Goal: Task Accomplishment & Management: Manage account settings

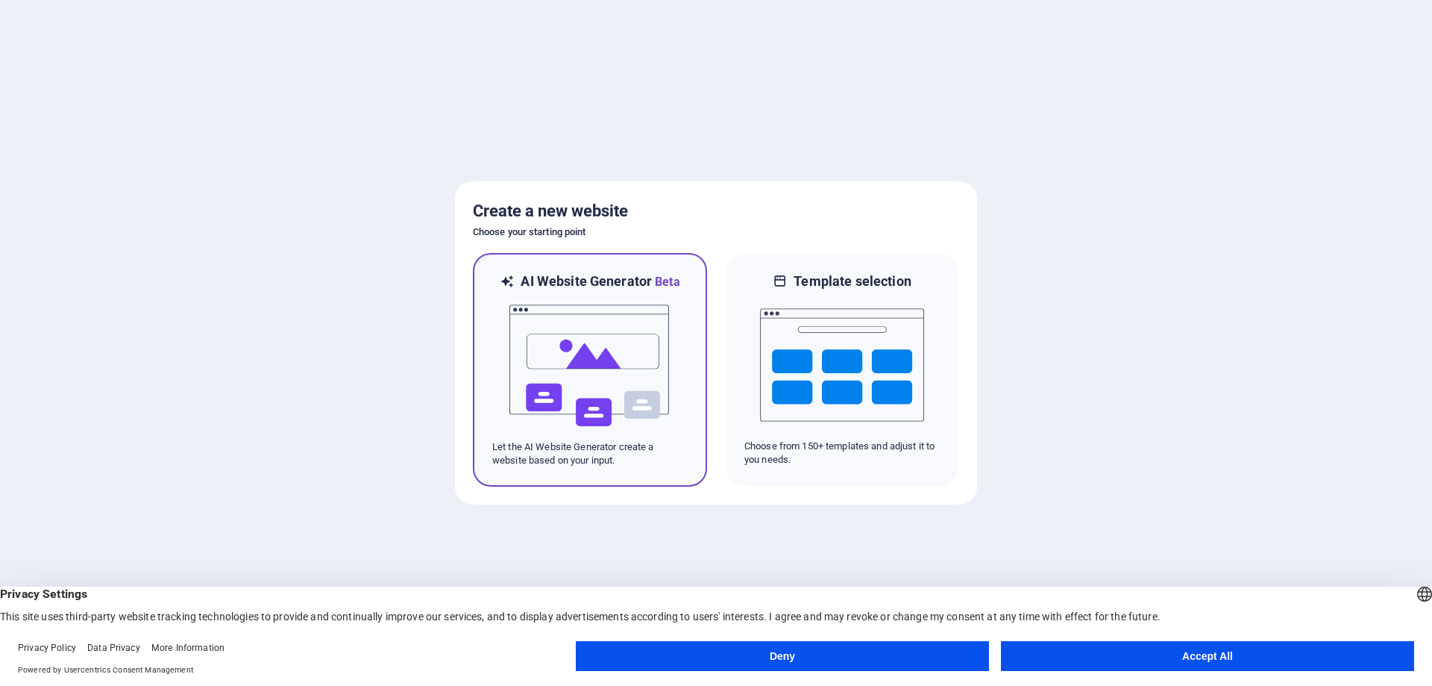
click at [586, 366] on img at bounding box center [590, 365] width 164 height 149
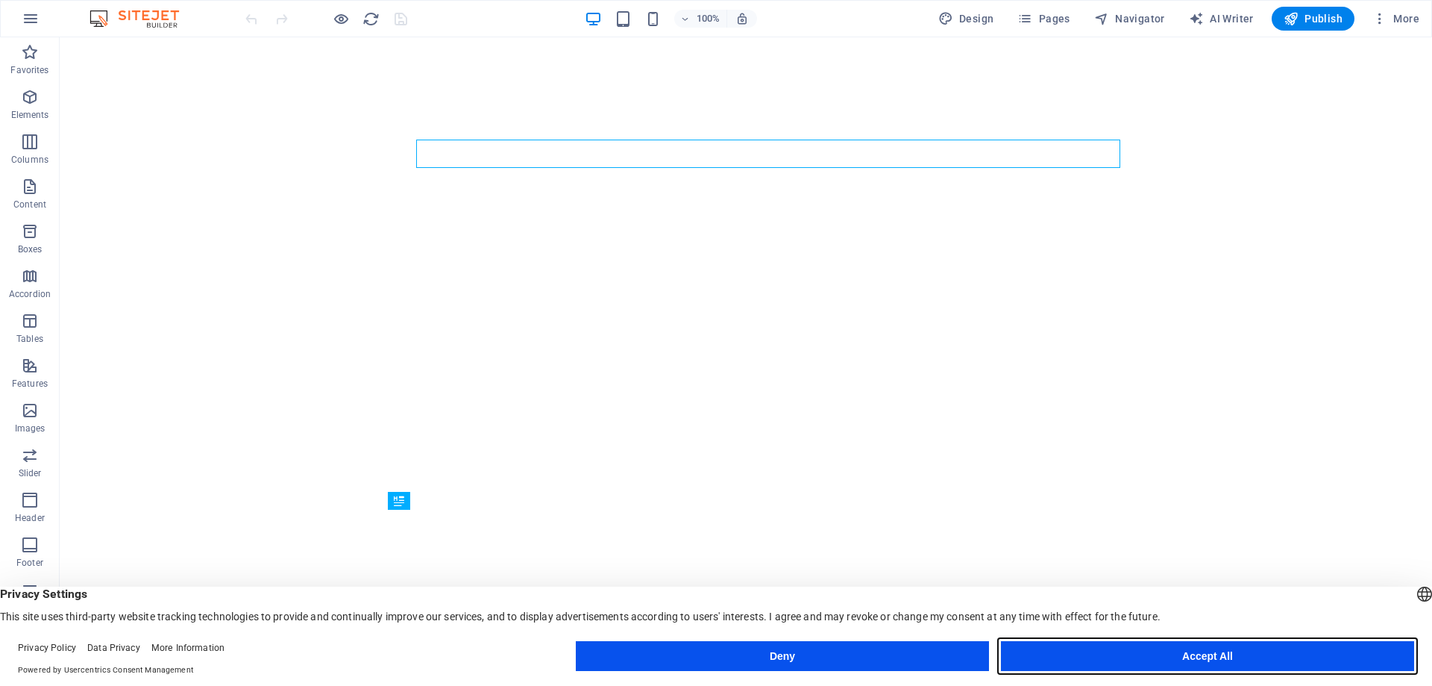
click at [1204, 660] on button "Accept All" at bounding box center [1207, 656] width 413 height 30
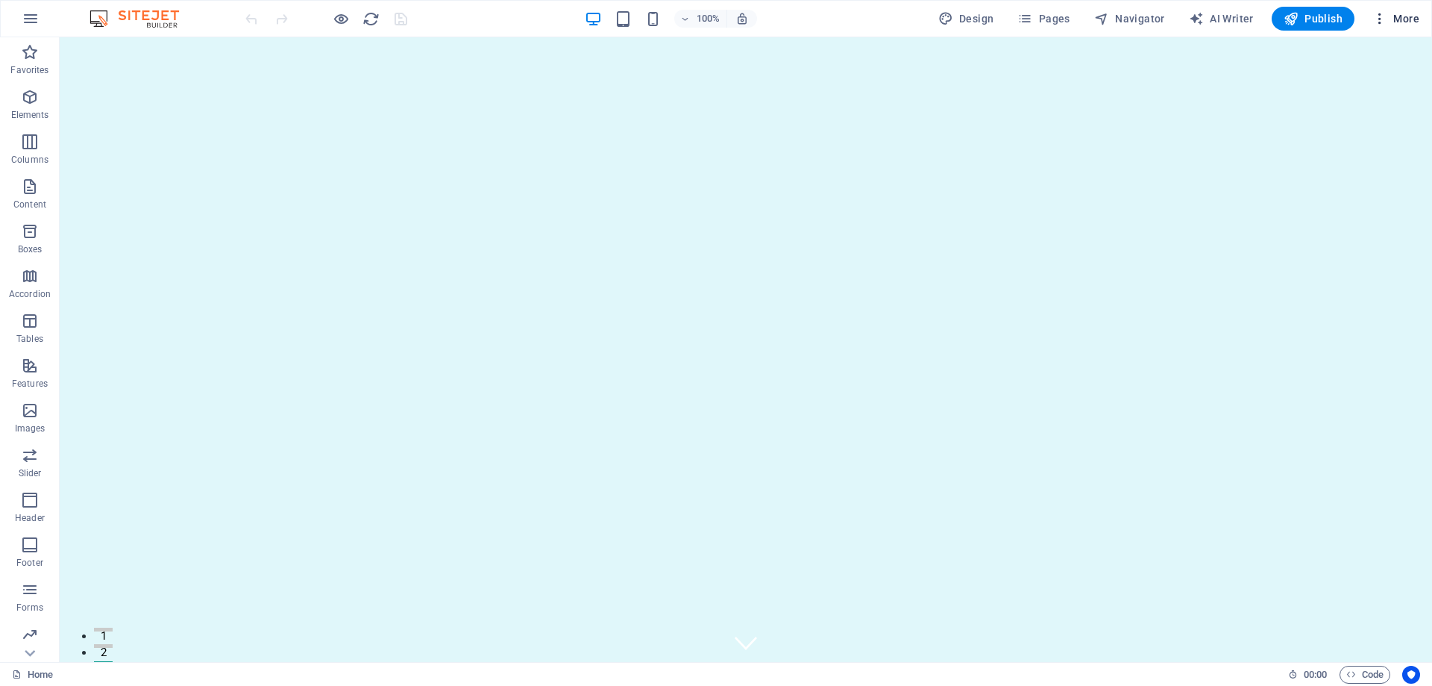
click at [1407, 13] on span "More" at bounding box center [1396, 18] width 47 height 15
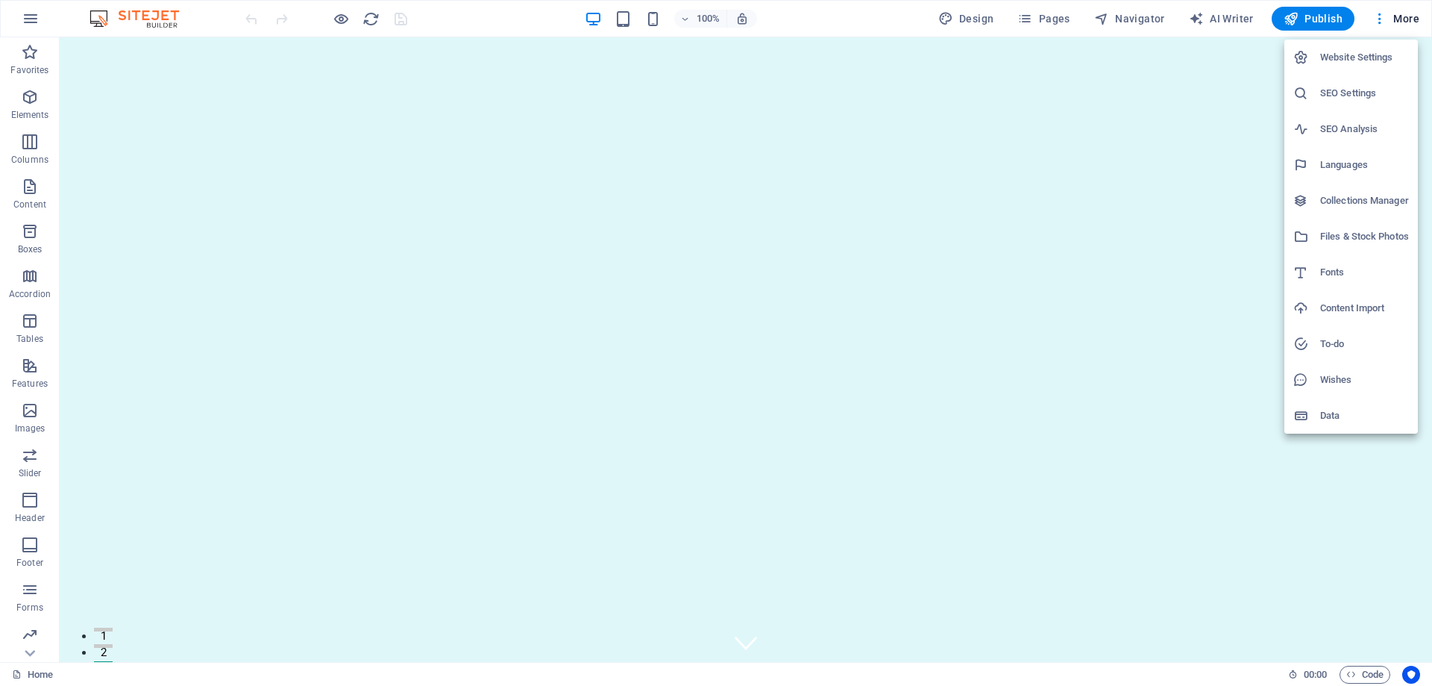
click at [29, 15] on div at bounding box center [716, 343] width 1432 height 686
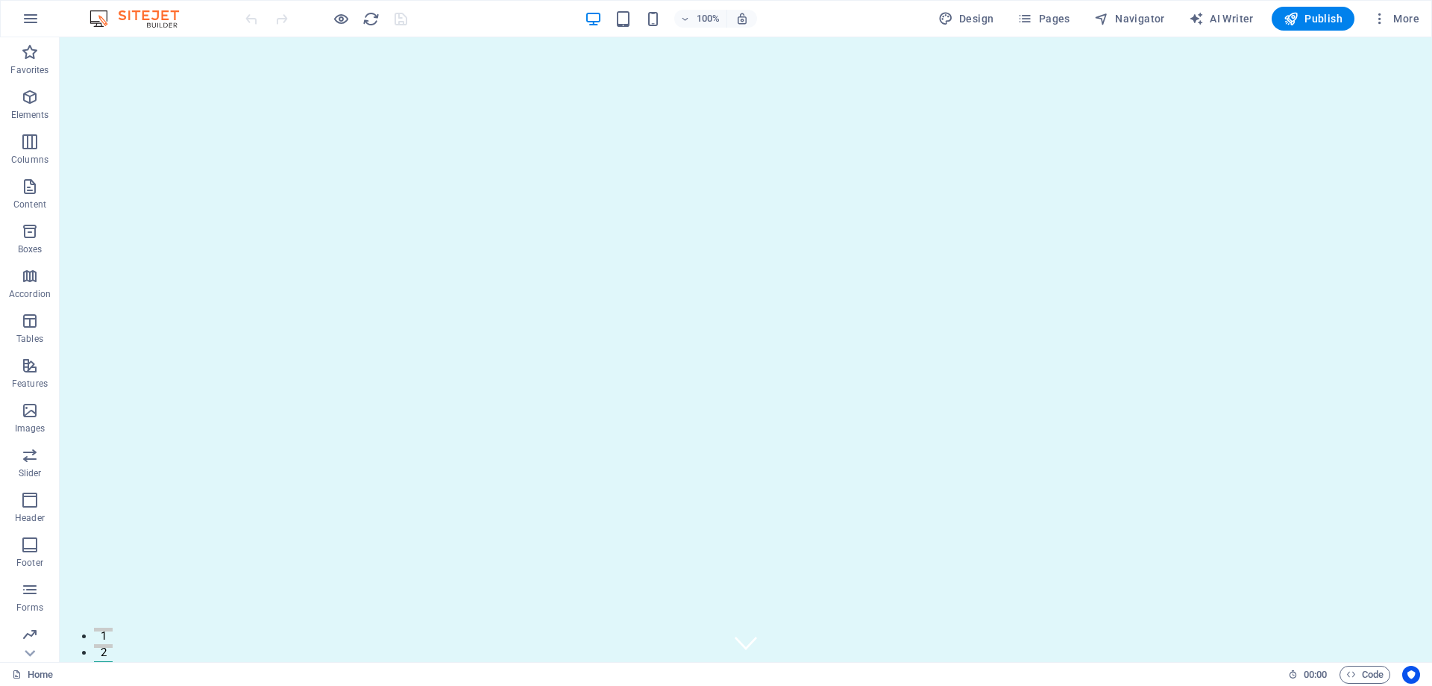
click at [54, 26] on div "100% Design Pages Navigator AI Writer Publish More" at bounding box center [716, 19] width 1431 height 36
click at [164, 16] on img at bounding box center [142, 19] width 112 height 18
click at [127, 12] on img at bounding box center [142, 19] width 112 height 18
click at [103, 18] on img at bounding box center [142, 19] width 112 height 18
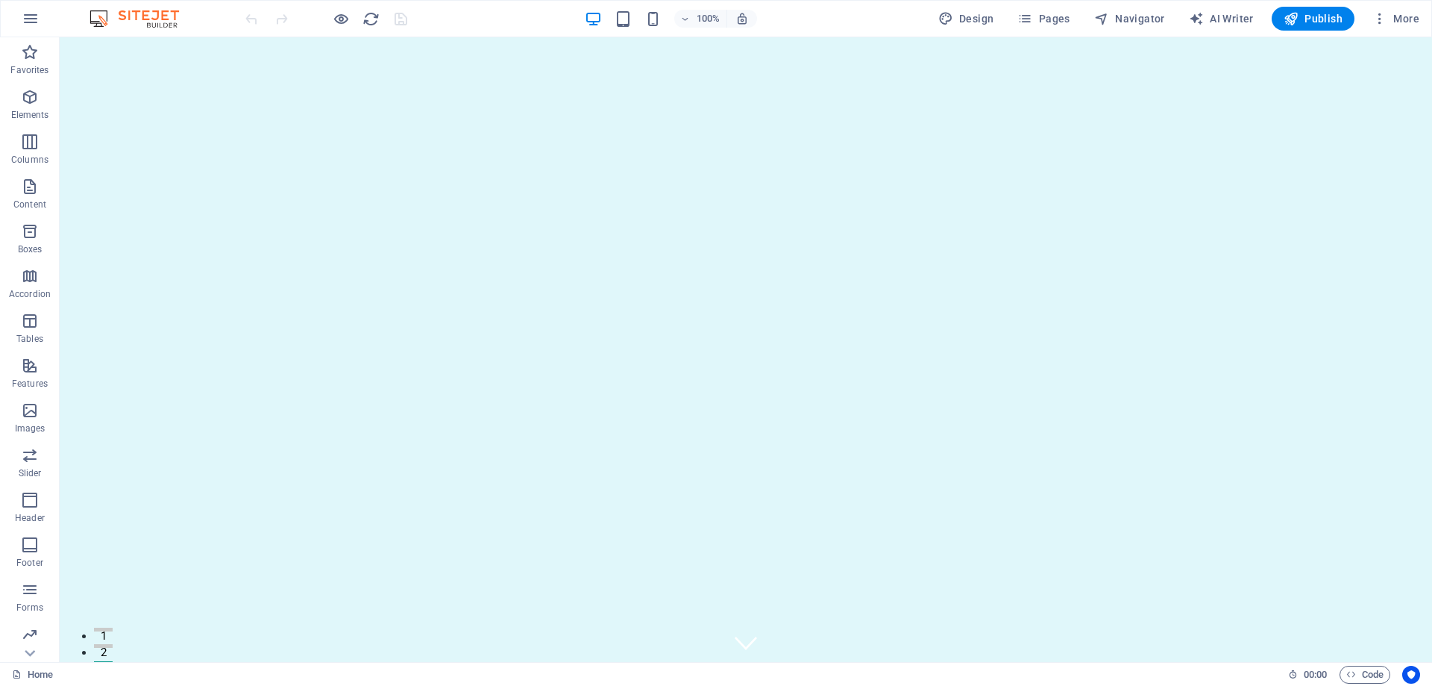
click at [103, 18] on img at bounding box center [142, 19] width 112 height 18
click at [166, 21] on img at bounding box center [142, 19] width 112 height 18
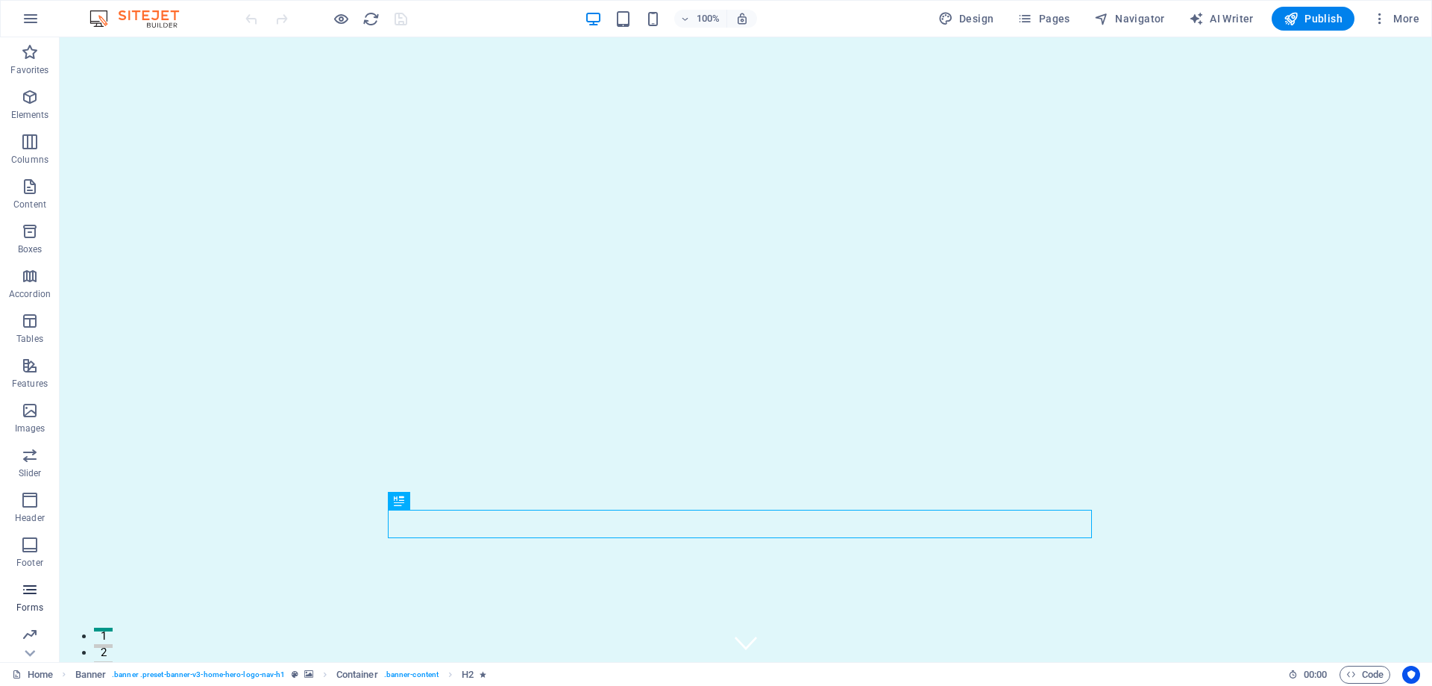
click at [35, 597] on icon "button" at bounding box center [30, 589] width 18 height 18
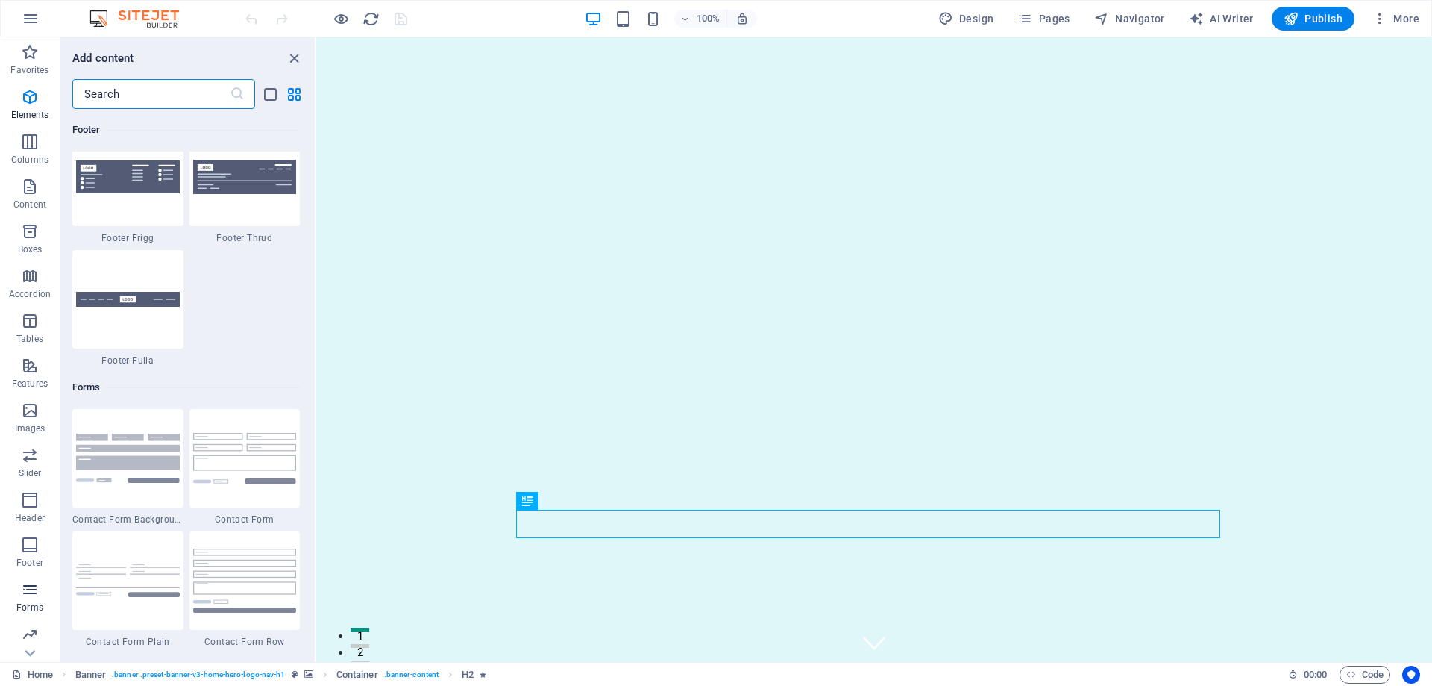
scroll to position [10892, 0]
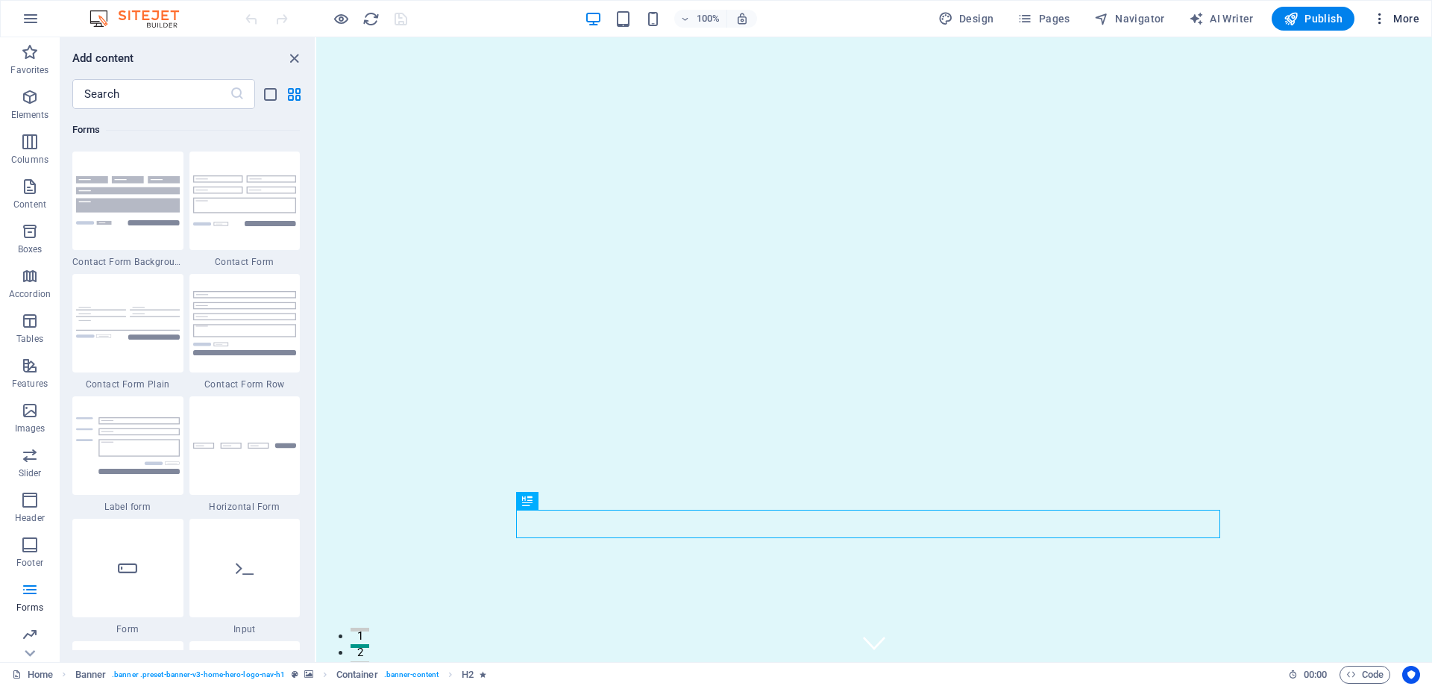
click at [1406, 19] on span "More" at bounding box center [1396, 18] width 47 height 15
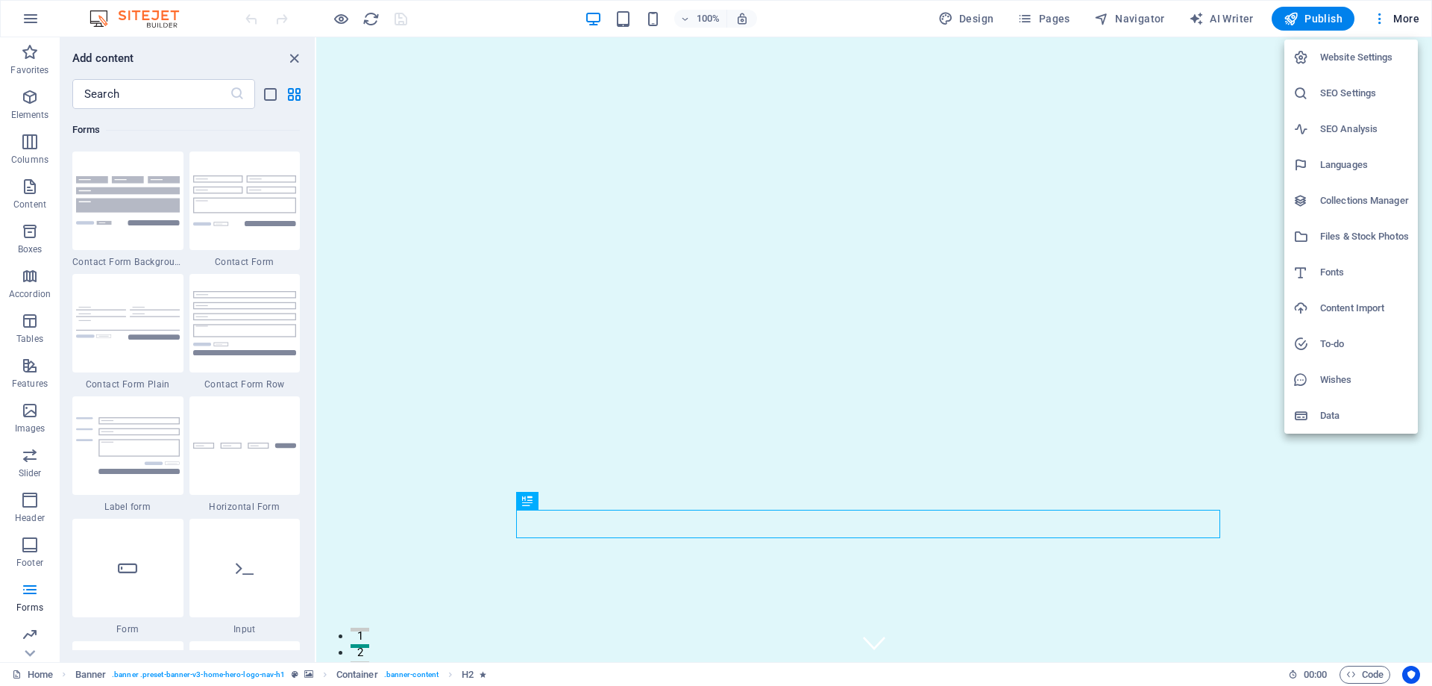
click at [1344, 57] on h6 "Website Settings" at bounding box center [1364, 57] width 89 height 18
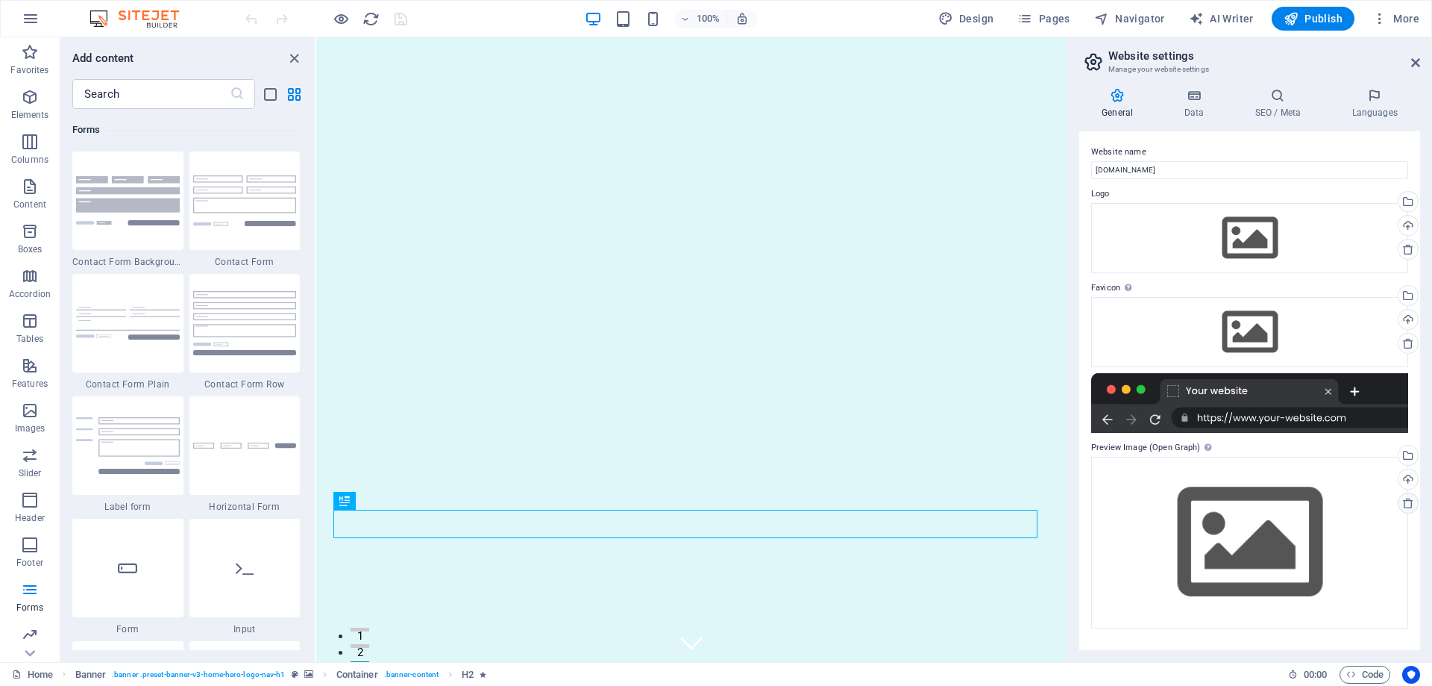
click at [1411, 504] on icon at bounding box center [1408, 503] width 12 height 12
click at [1408, 507] on icon at bounding box center [1408, 503] width 12 height 12
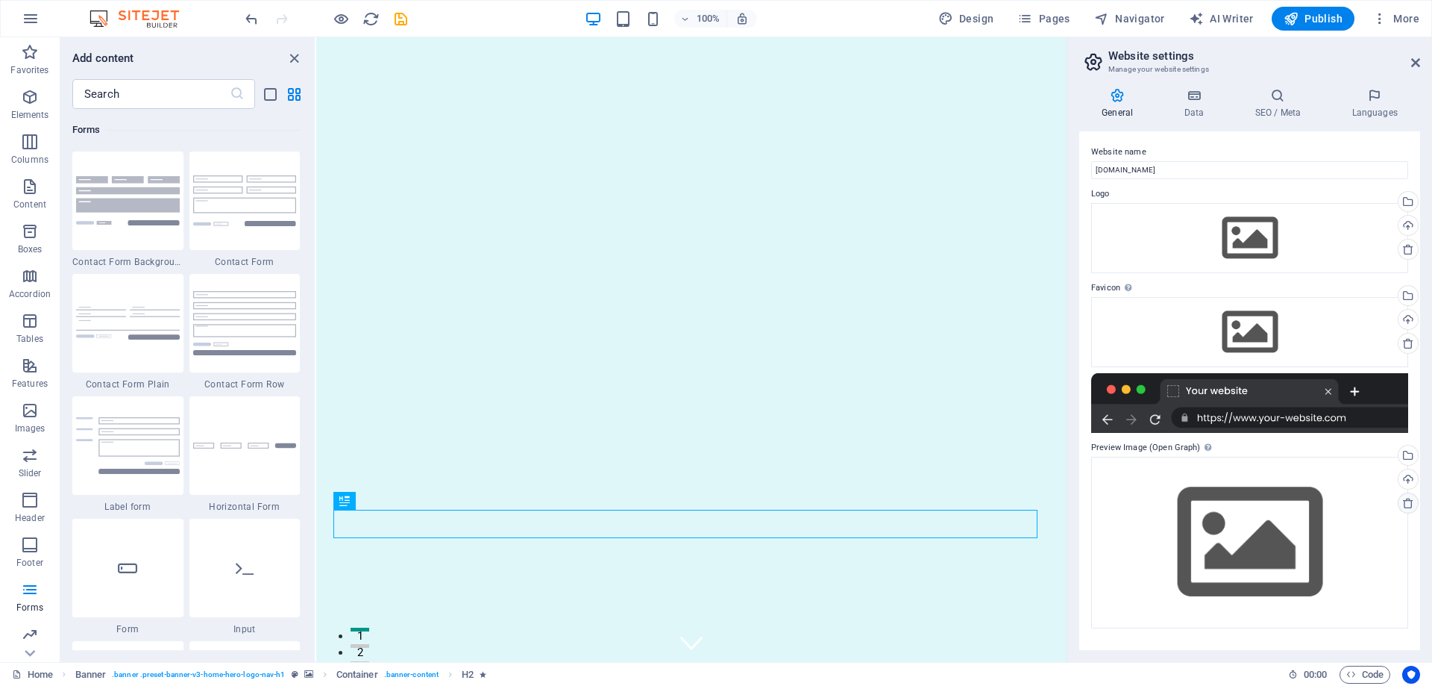
click at [1408, 507] on icon at bounding box center [1408, 503] width 12 height 12
click at [1098, 60] on icon at bounding box center [1093, 61] width 22 height 21
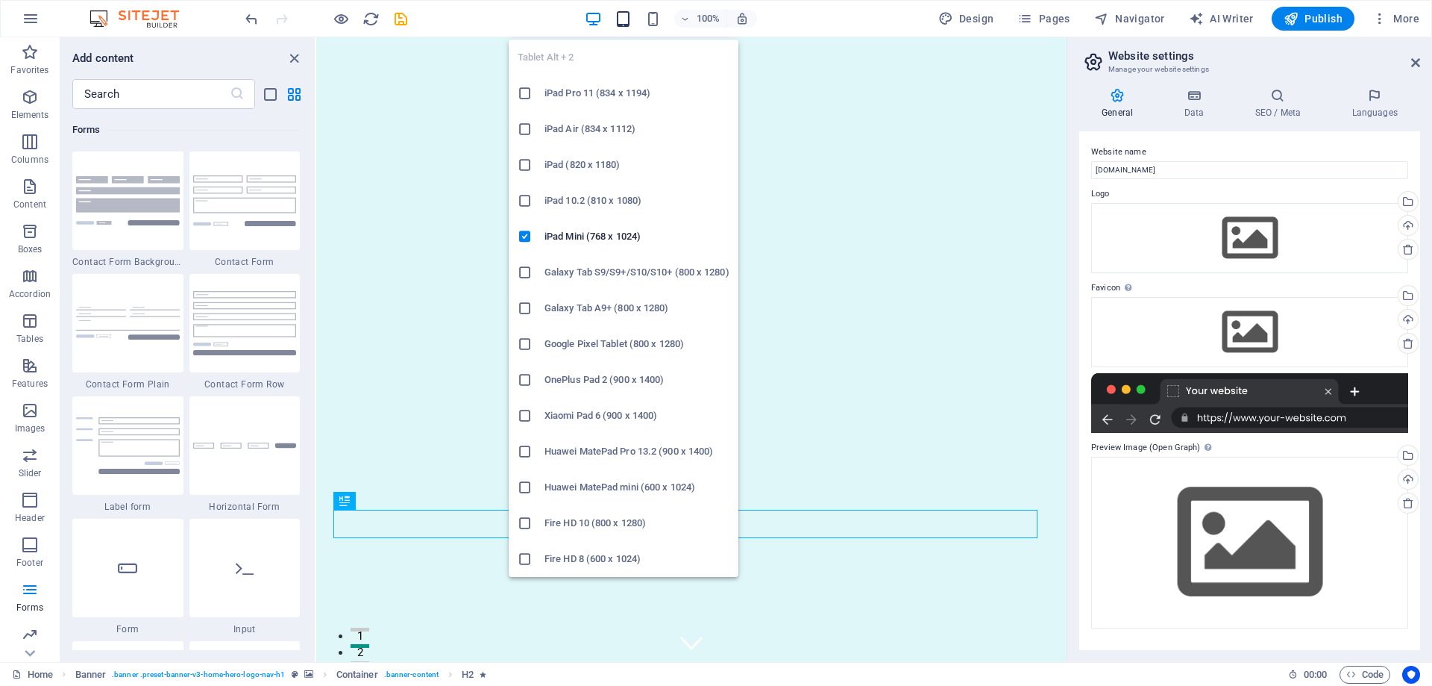
click at [625, 19] on icon "button" at bounding box center [623, 18] width 17 height 17
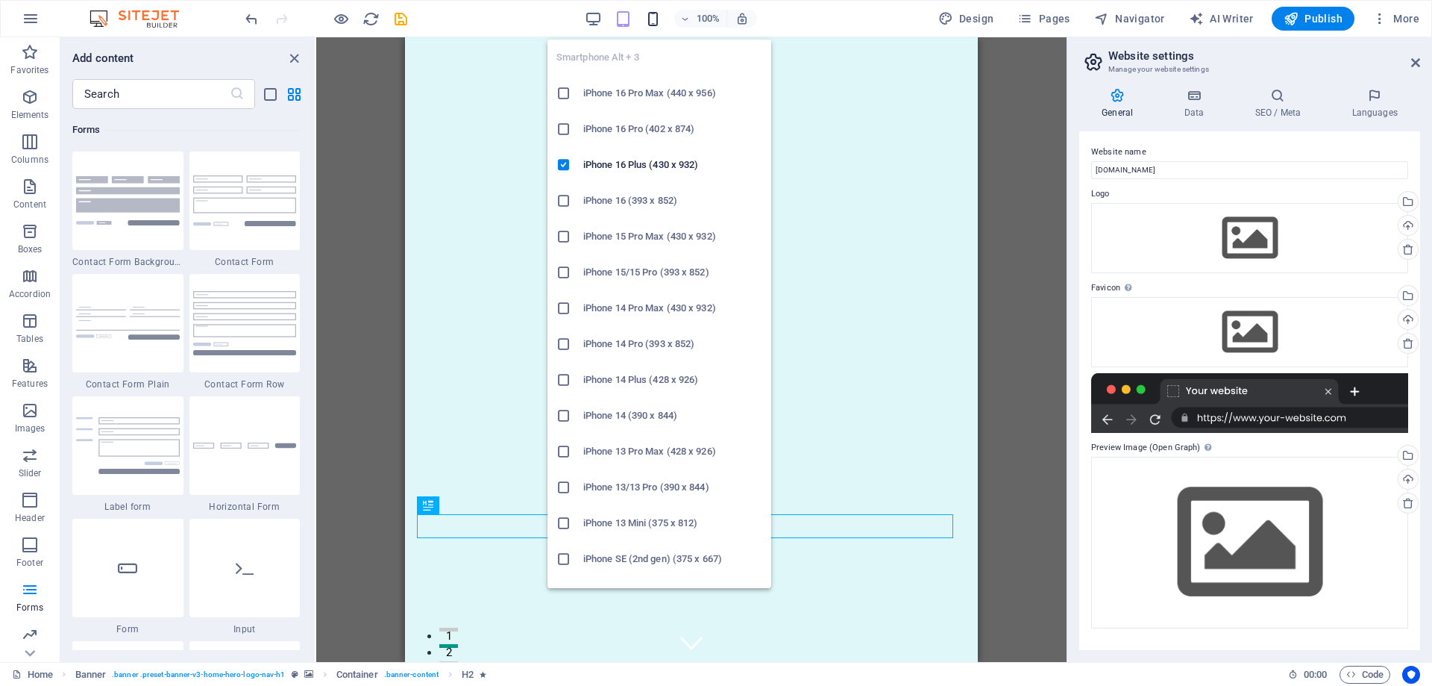
click at [656, 18] on icon "button" at bounding box center [653, 18] width 17 height 17
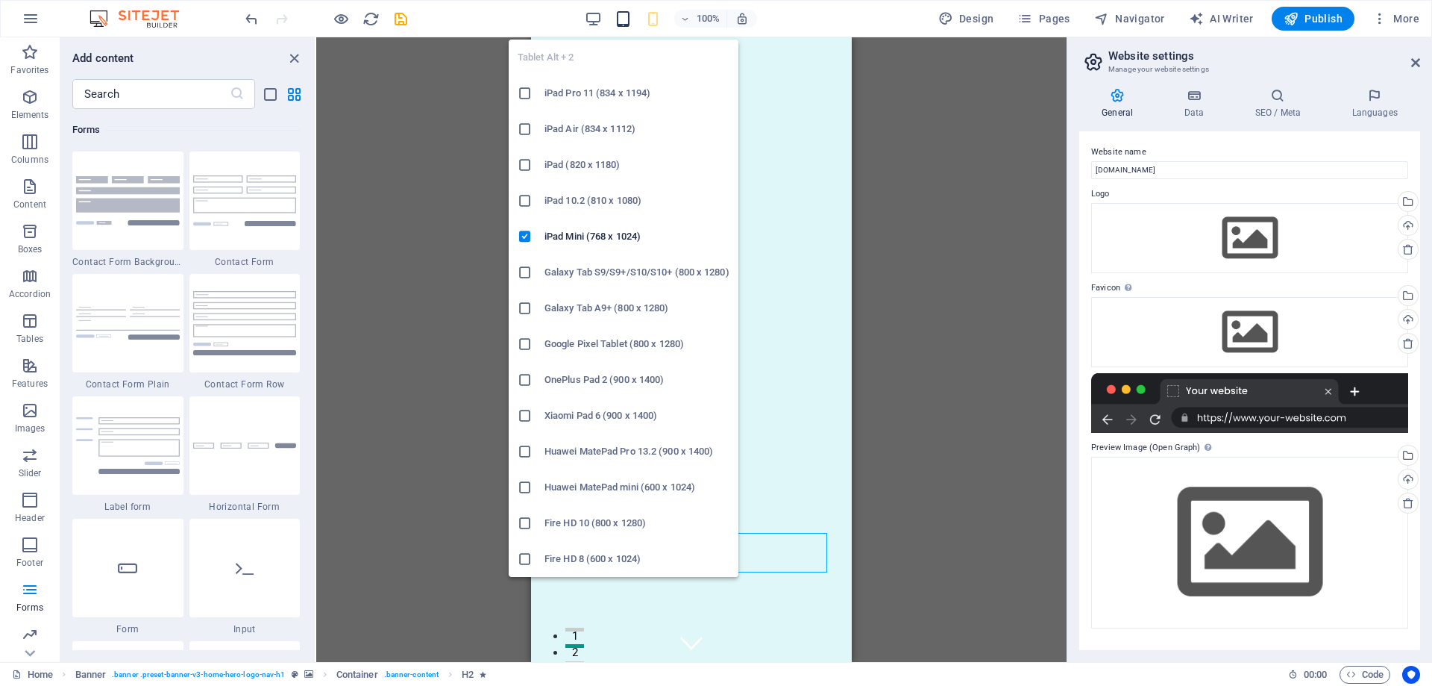
click at [627, 21] on icon "button" at bounding box center [623, 18] width 17 height 17
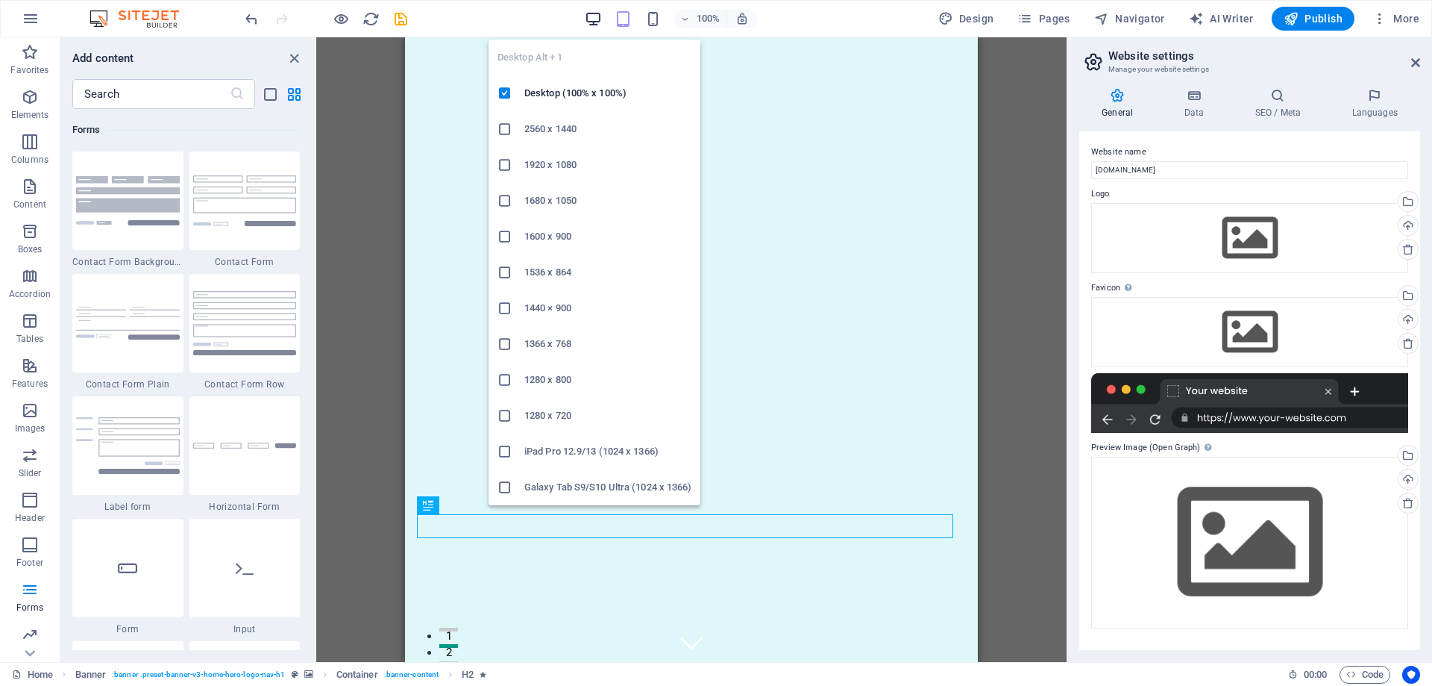
click at [601, 21] on icon "button" at bounding box center [593, 18] width 17 height 17
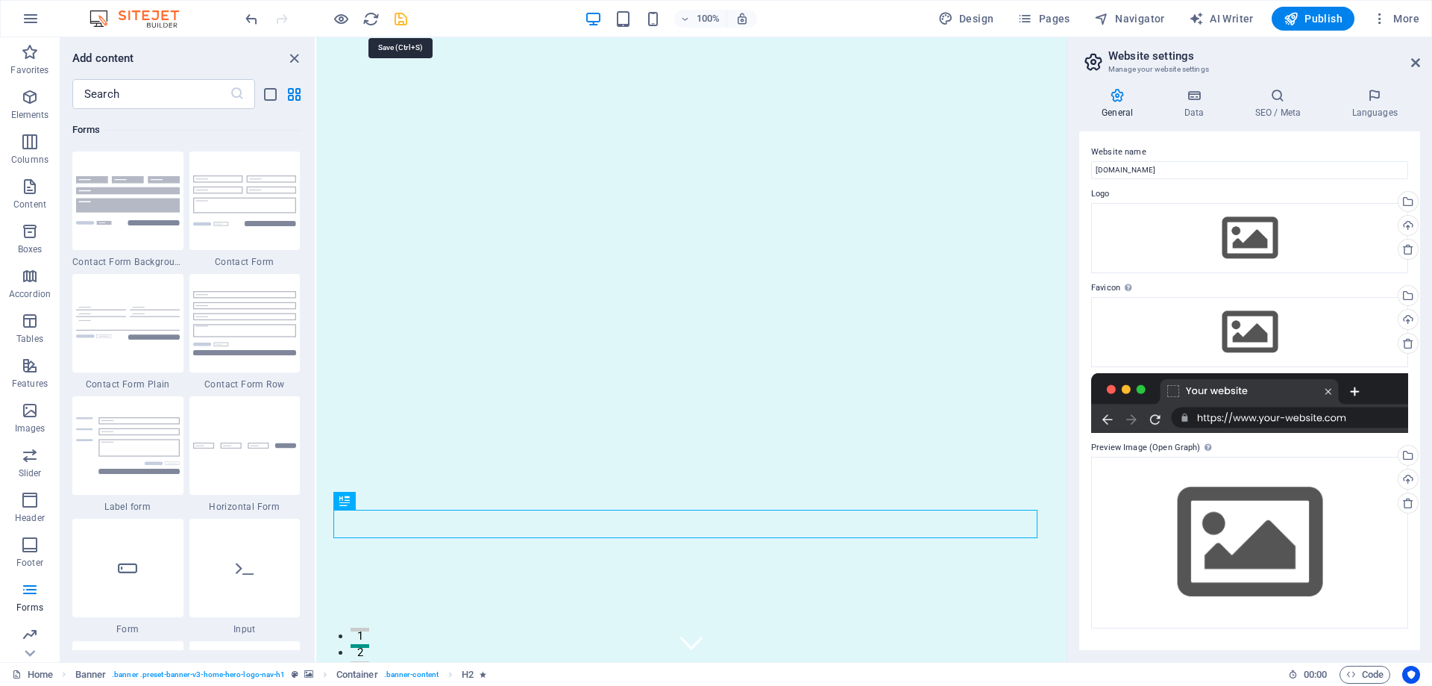
click at [398, 15] on icon "save" at bounding box center [400, 18] width 17 height 17
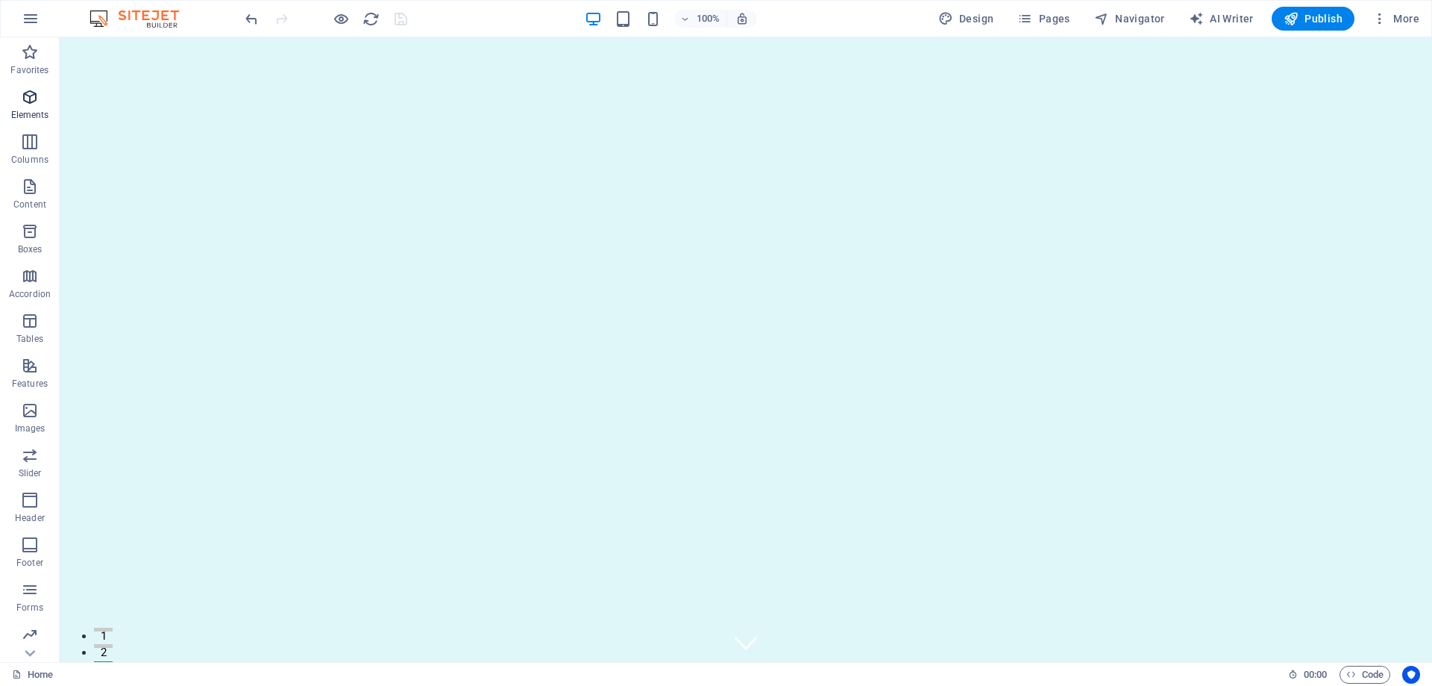
click at [33, 94] on icon "button" at bounding box center [30, 97] width 18 height 18
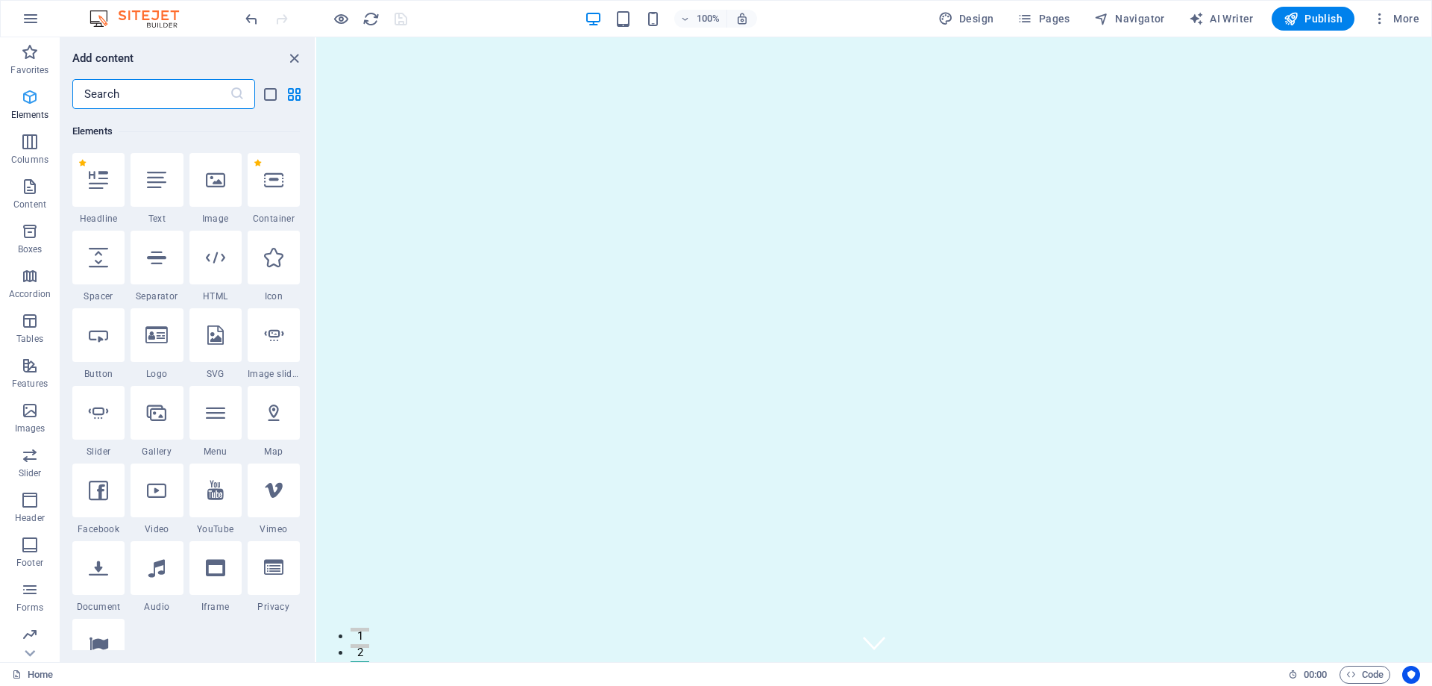
scroll to position [159, 0]
click at [33, 94] on icon "button" at bounding box center [30, 97] width 18 height 18
click at [300, 60] on icon "close panel" at bounding box center [294, 58] width 17 height 17
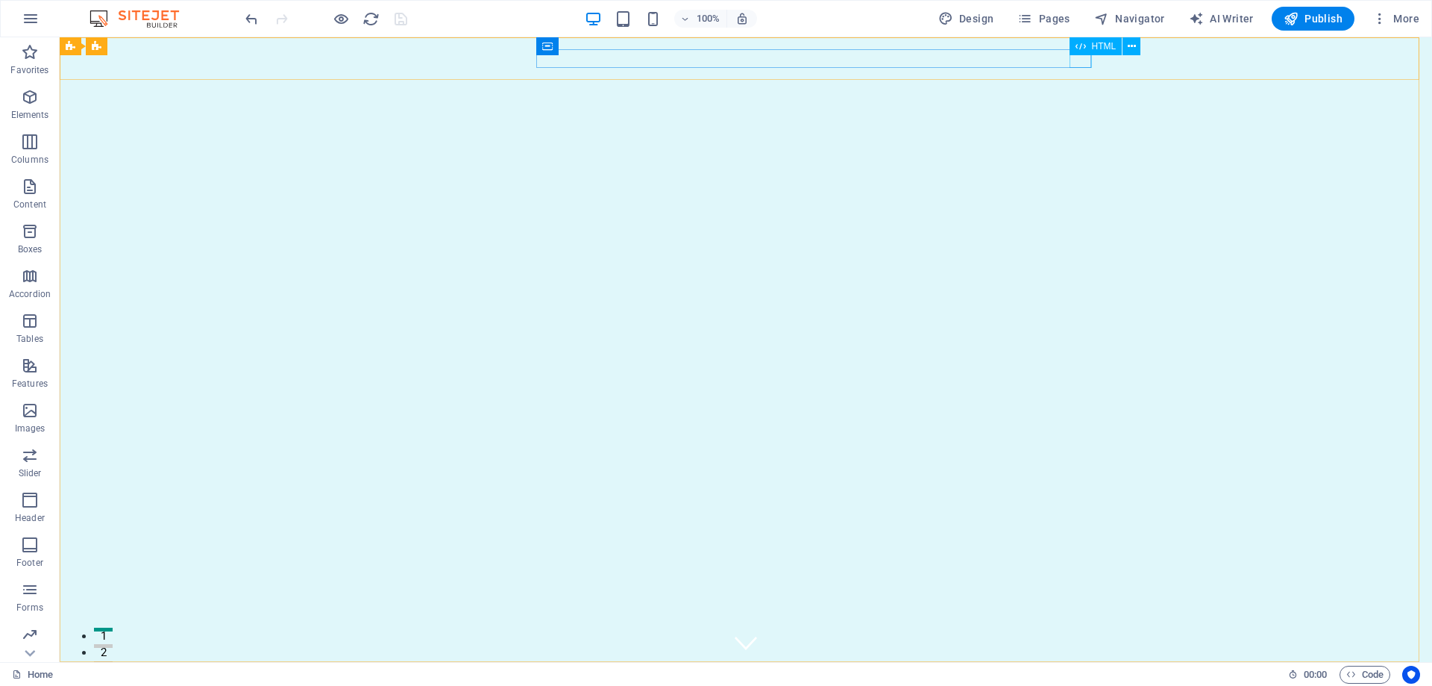
click at [1083, 51] on icon at bounding box center [1081, 46] width 10 height 18
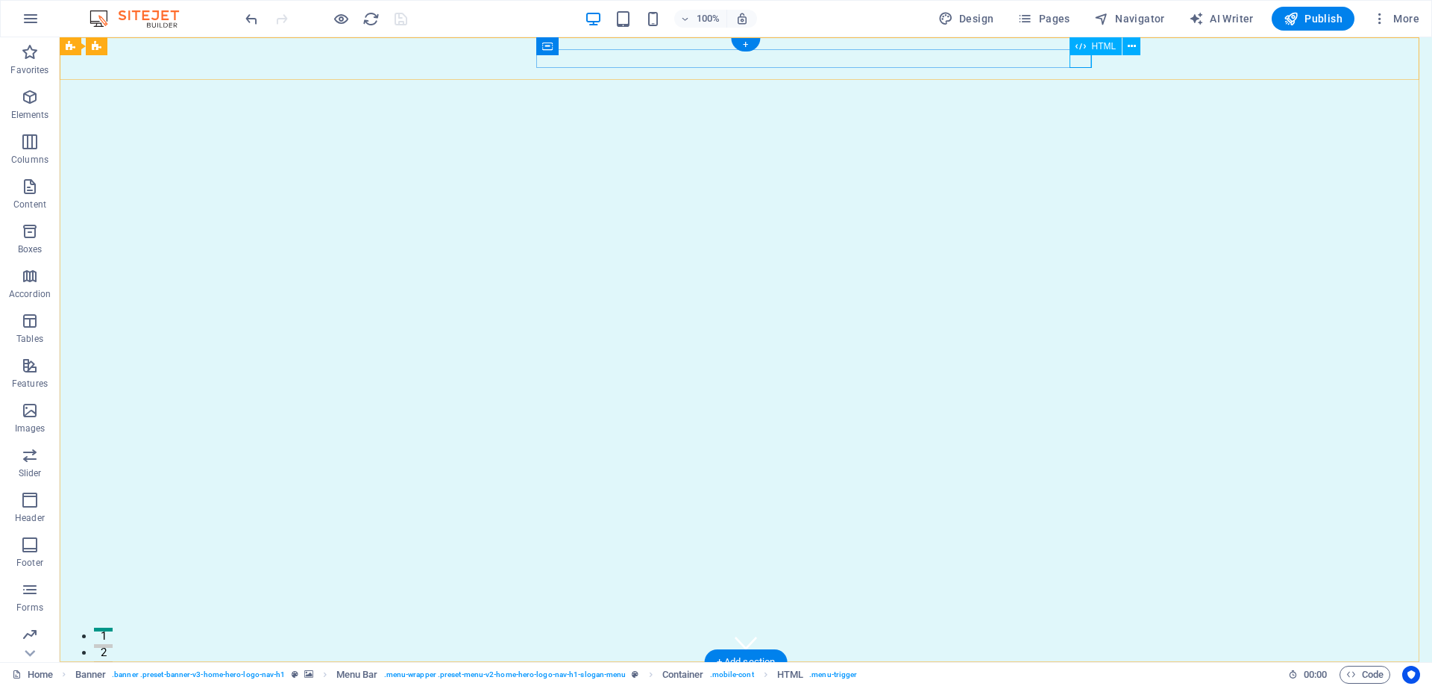
click at [1085, 685] on div at bounding box center [746, 697] width 704 height 19
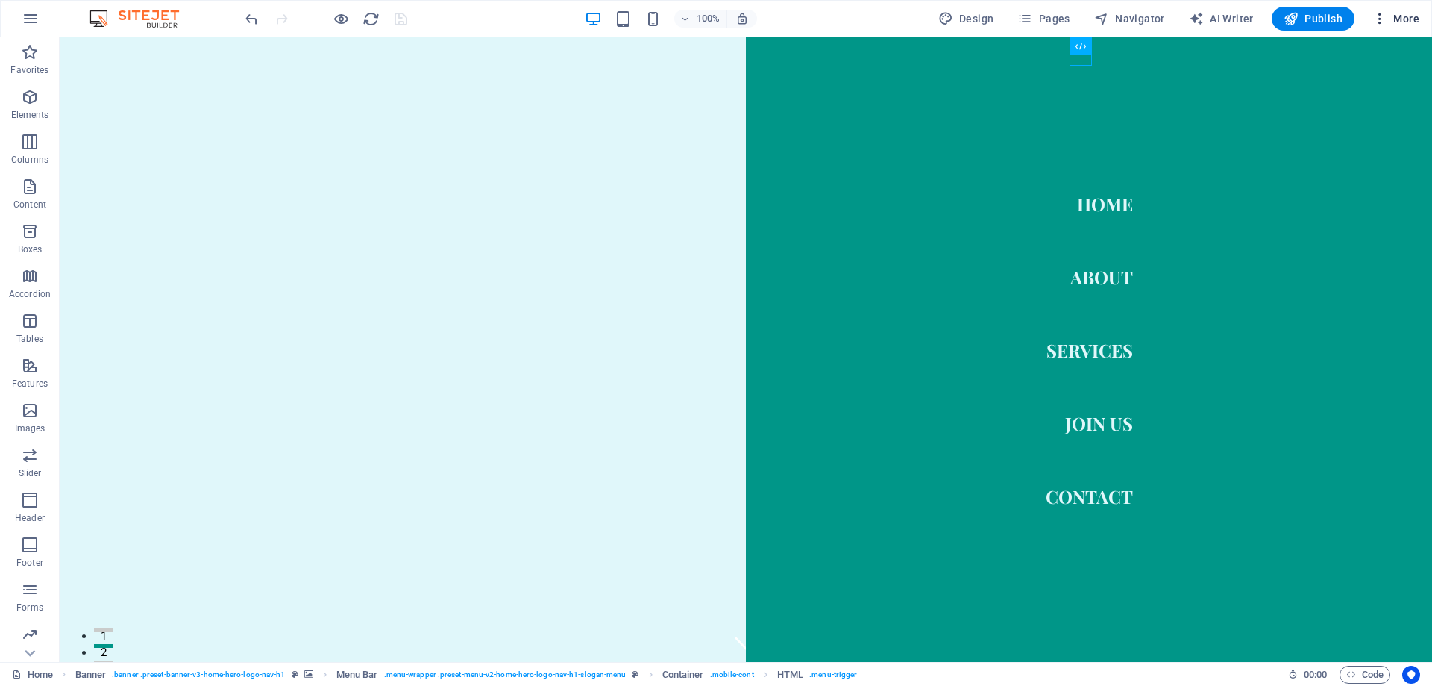
click at [1403, 13] on span "More" at bounding box center [1396, 18] width 47 height 15
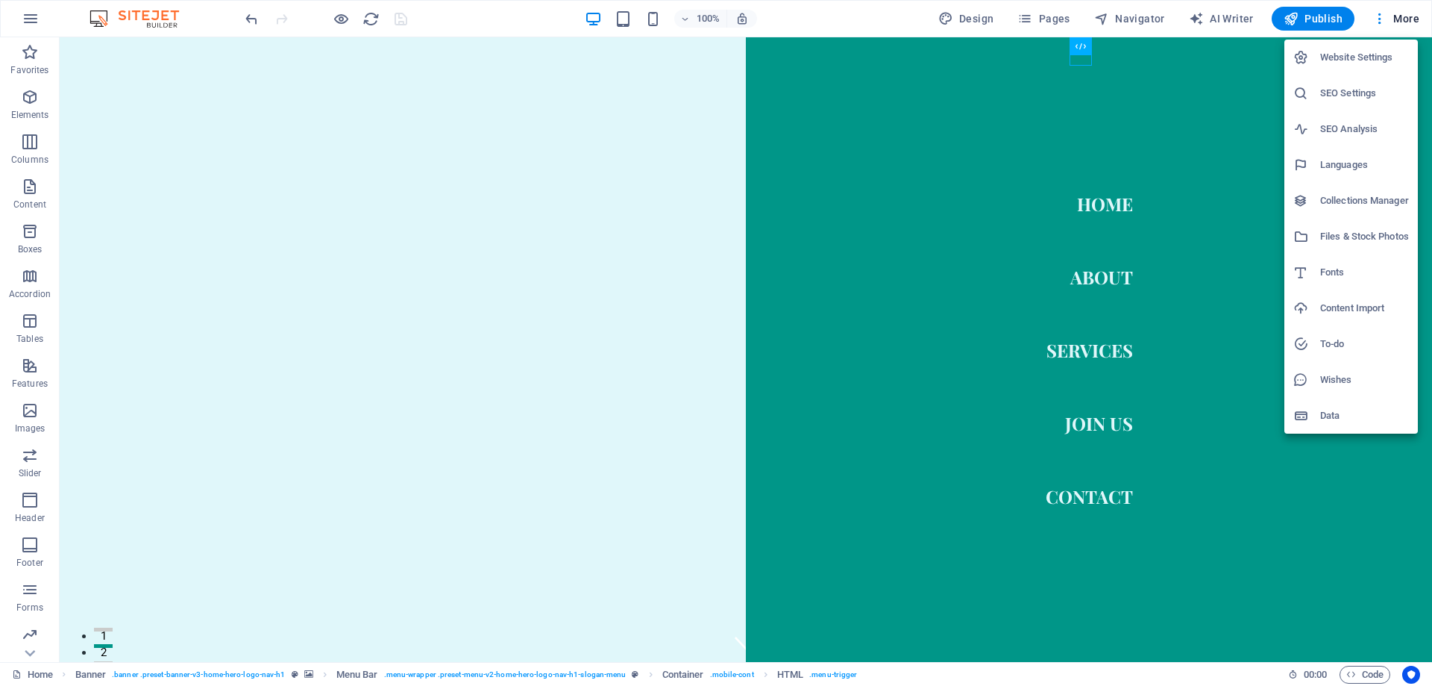
click at [974, 19] on div at bounding box center [716, 343] width 1432 height 686
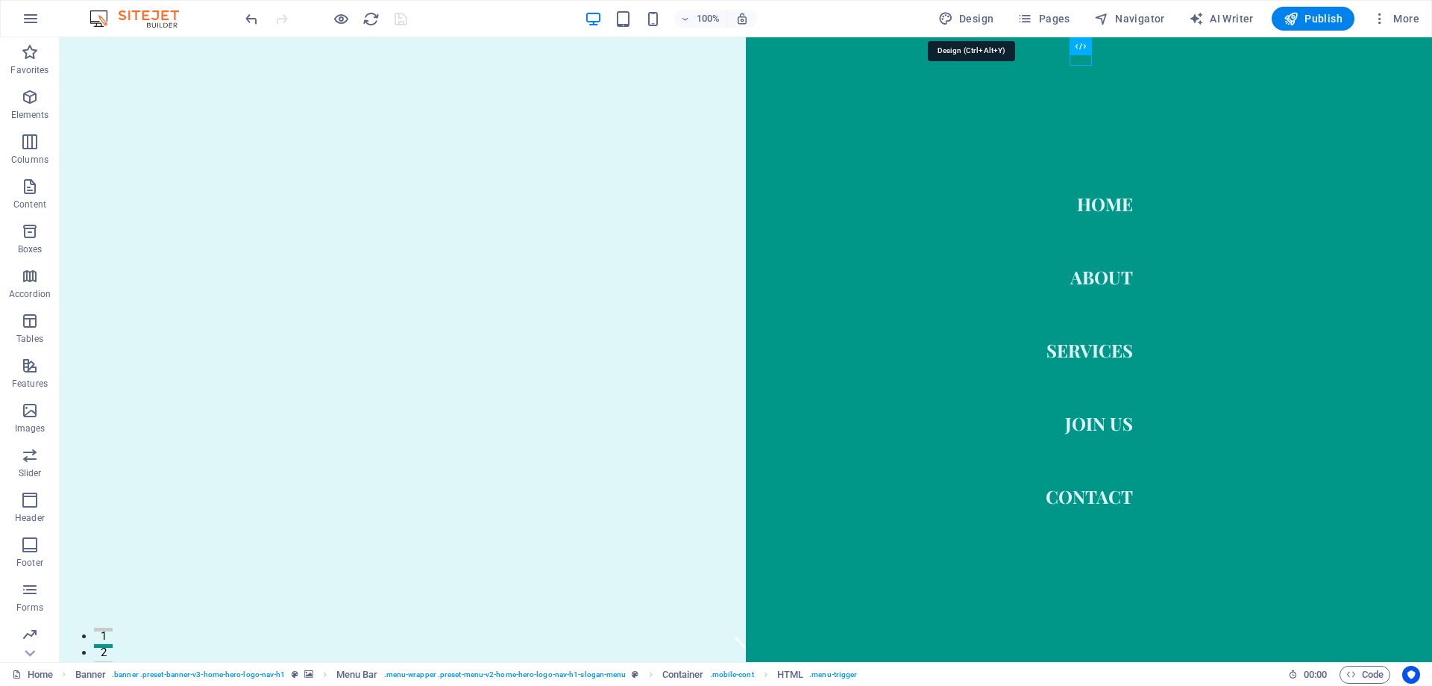
click at [944, 18] on icon "button" at bounding box center [945, 18] width 15 height 15
click at [965, 18] on span "Design" at bounding box center [966, 18] width 56 height 15
select select "px"
select select "200"
select select "px"
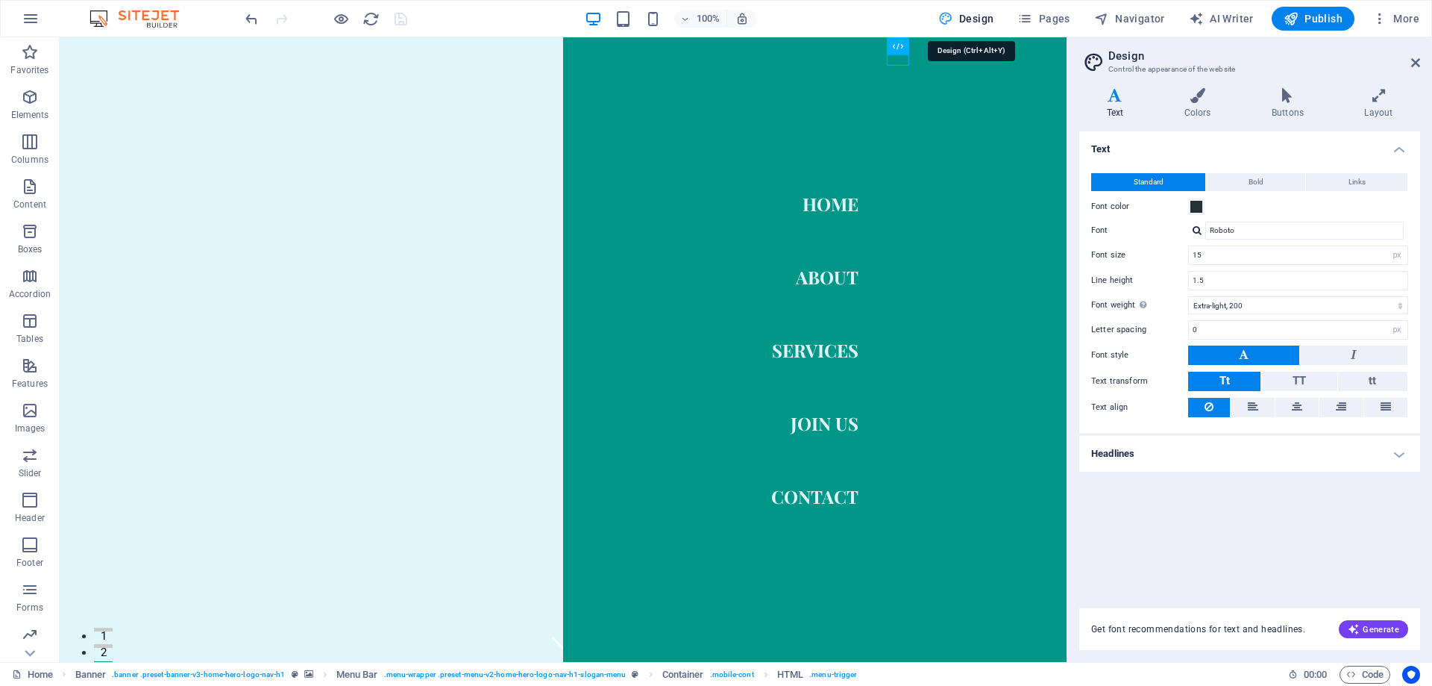
click at [964, 18] on span "Design" at bounding box center [966, 18] width 56 height 15
click at [37, 20] on icon "button" at bounding box center [31, 19] width 18 height 18
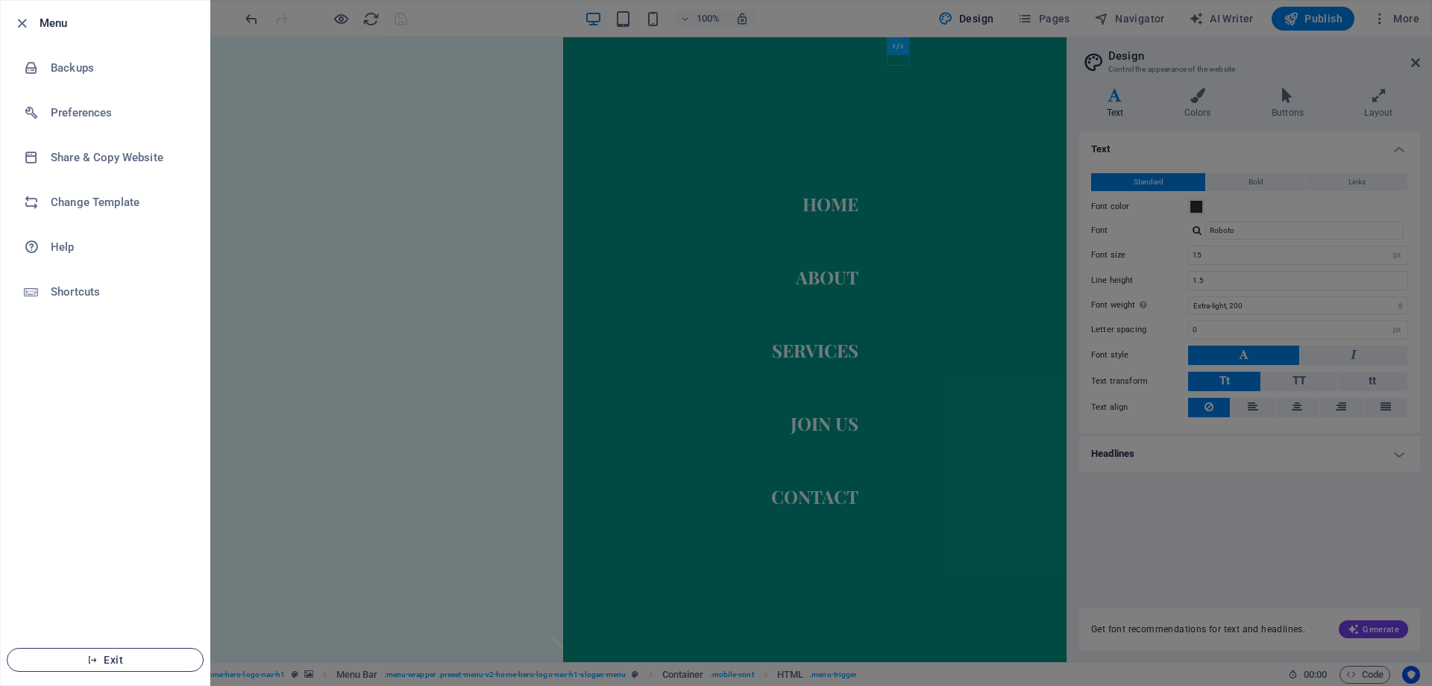
click at [108, 662] on span "Exit" at bounding box center [105, 659] width 172 height 12
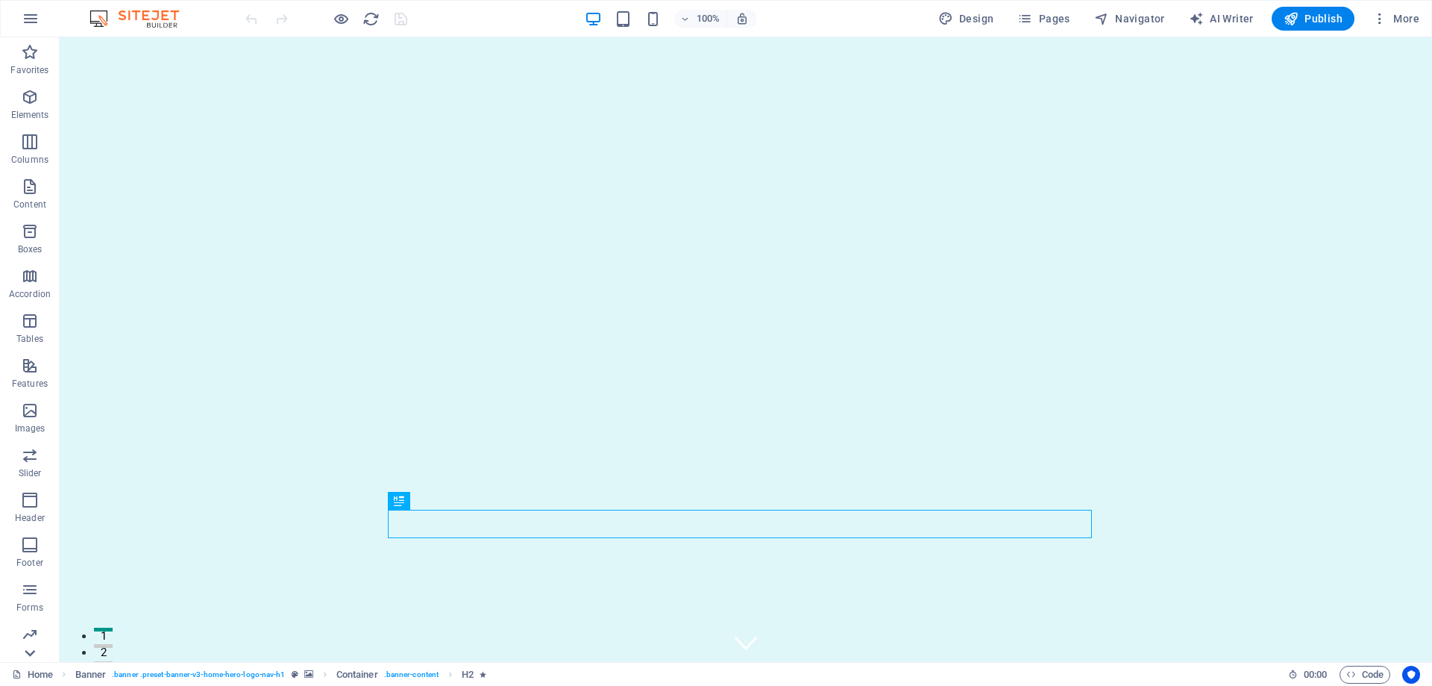
click at [27, 648] on icon at bounding box center [29, 652] width 21 height 21
click at [27, 648] on p "Collections" at bounding box center [30, 650] width 46 height 12
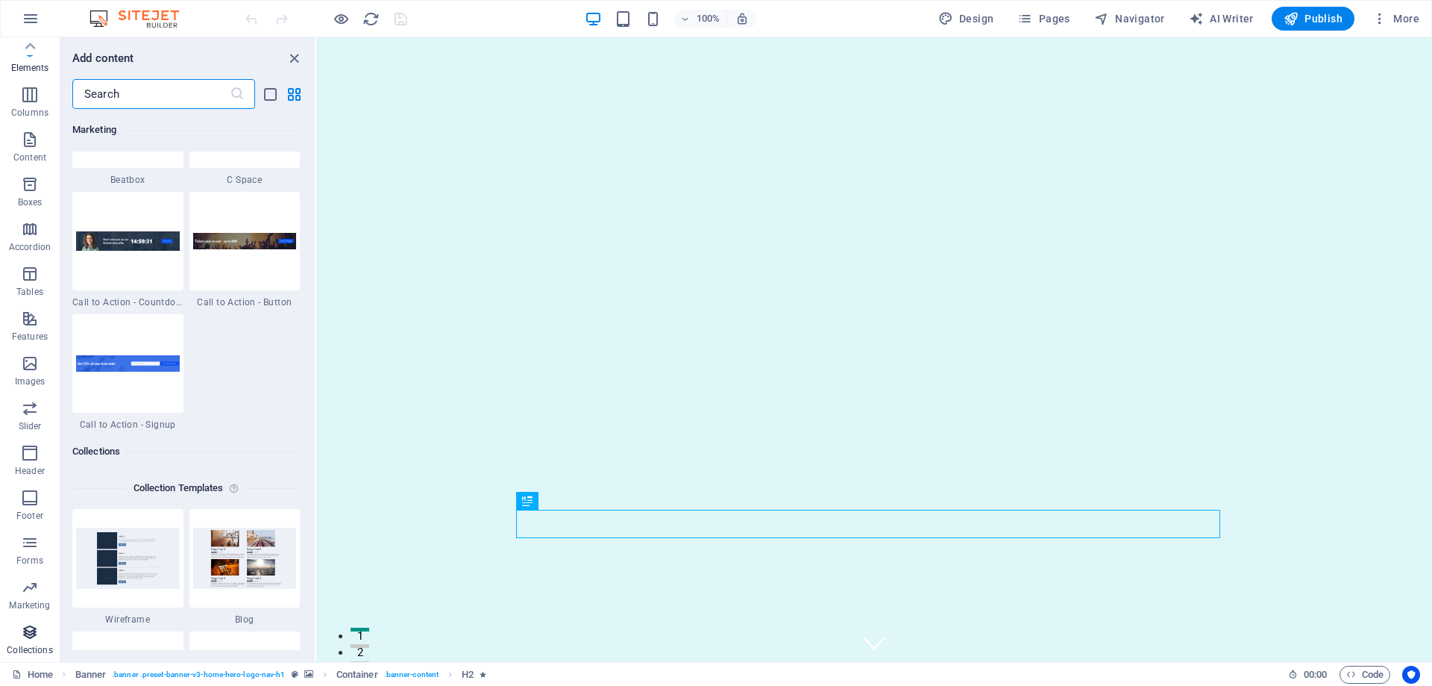
scroll to position [13656, 0]
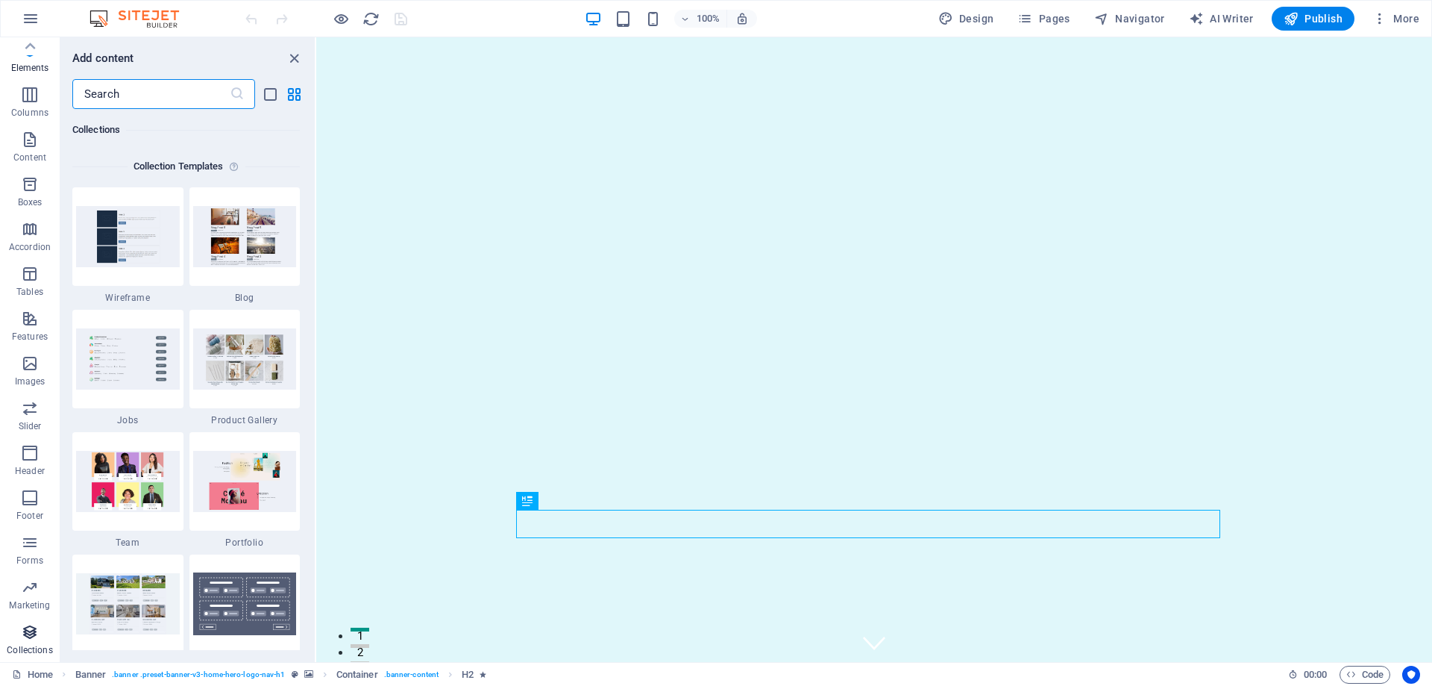
click at [28, 648] on p "Collections" at bounding box center [30, 650] width 46 height 12
click at [134, 509] on img at bounding box center [128, 481] width 104 height 60
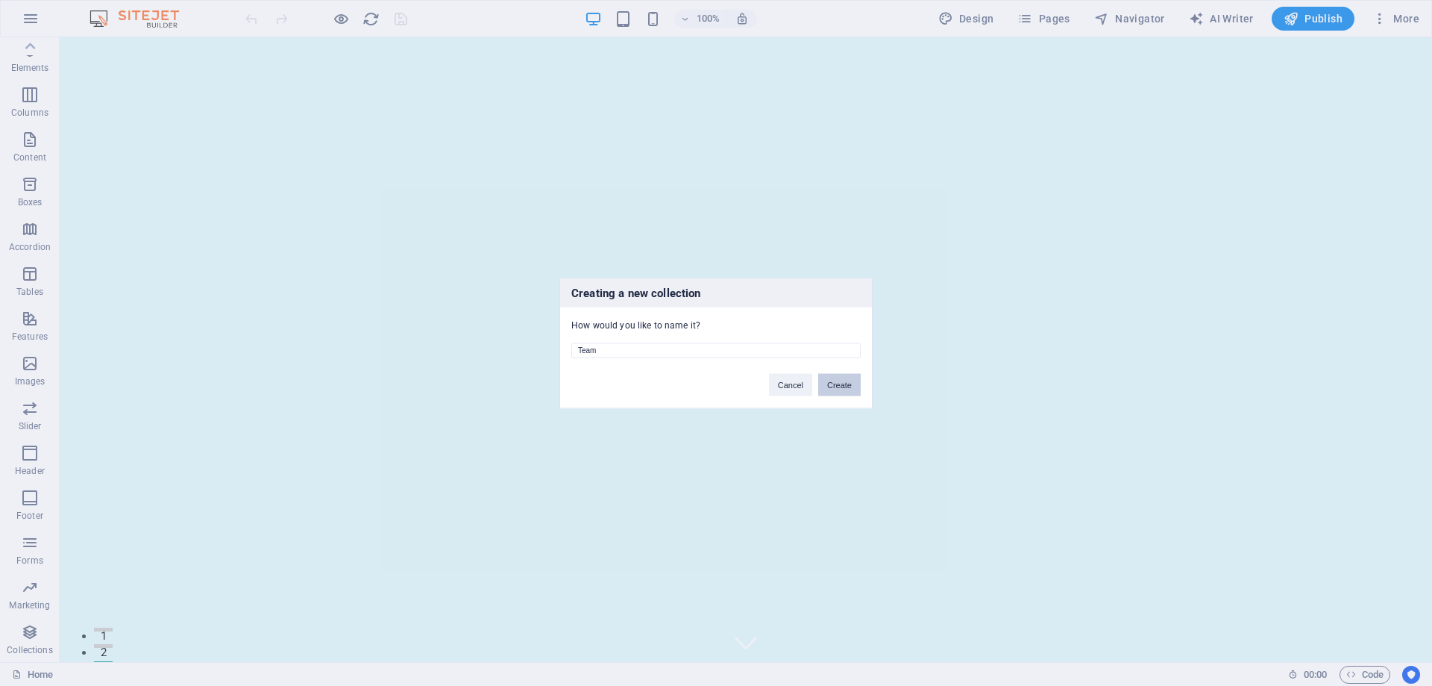
click at [841, 386] on button "Create" at bounding box center [839, 384] width 43 height 22
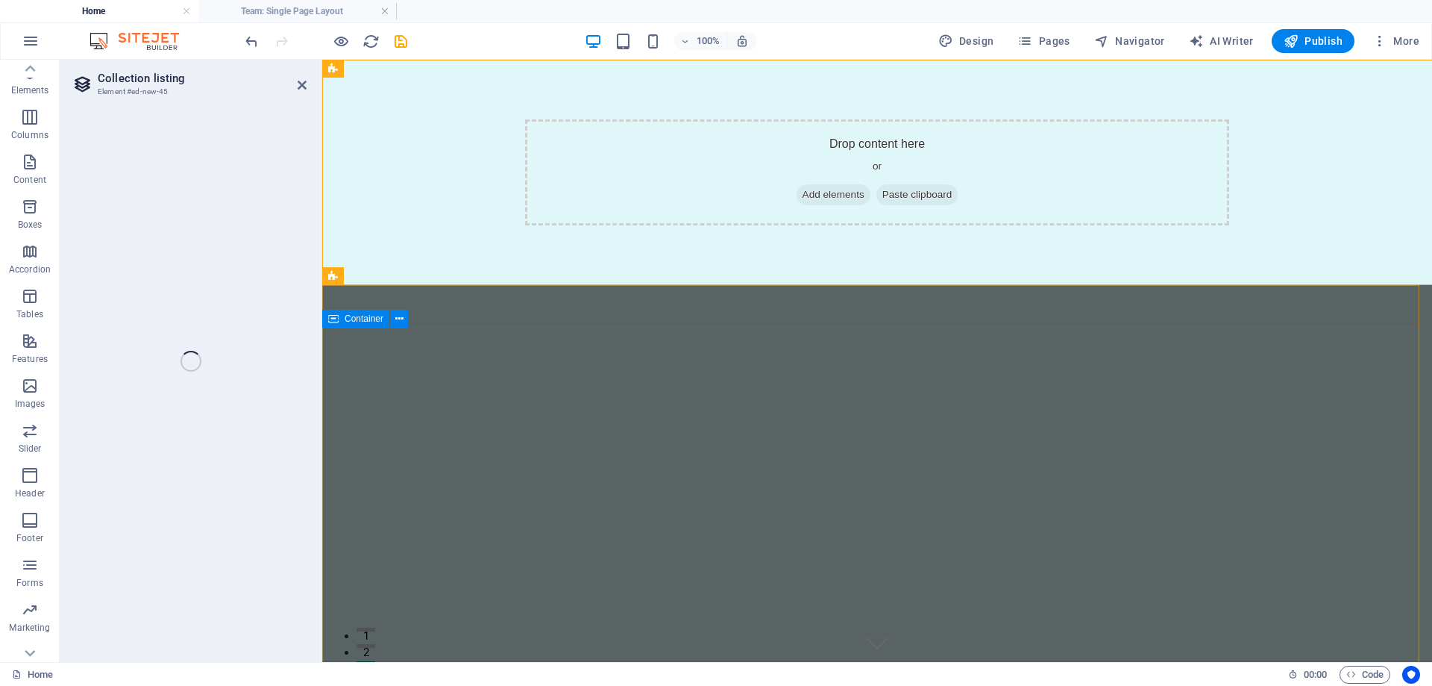
select select "68e00a6a306e82a37e0ae47c"
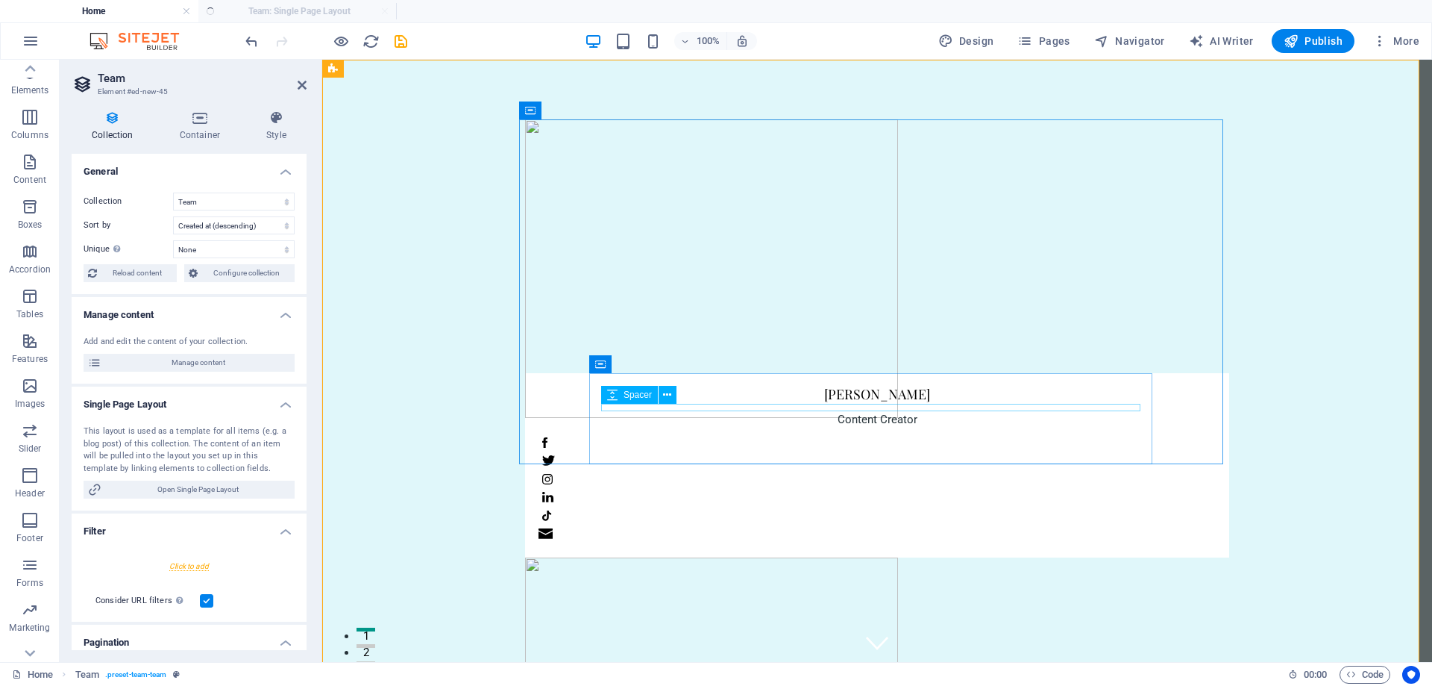
select select "createdAt_DESC"
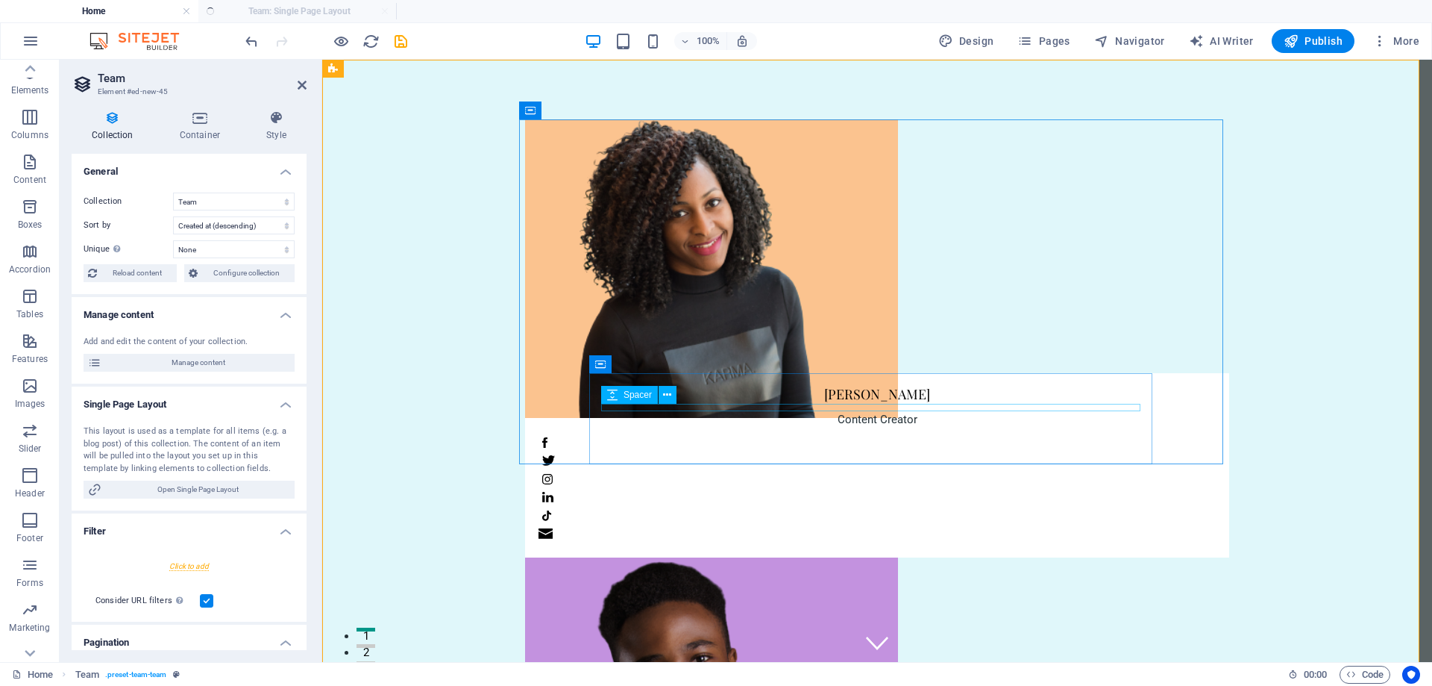
scroll to position [0, 0]
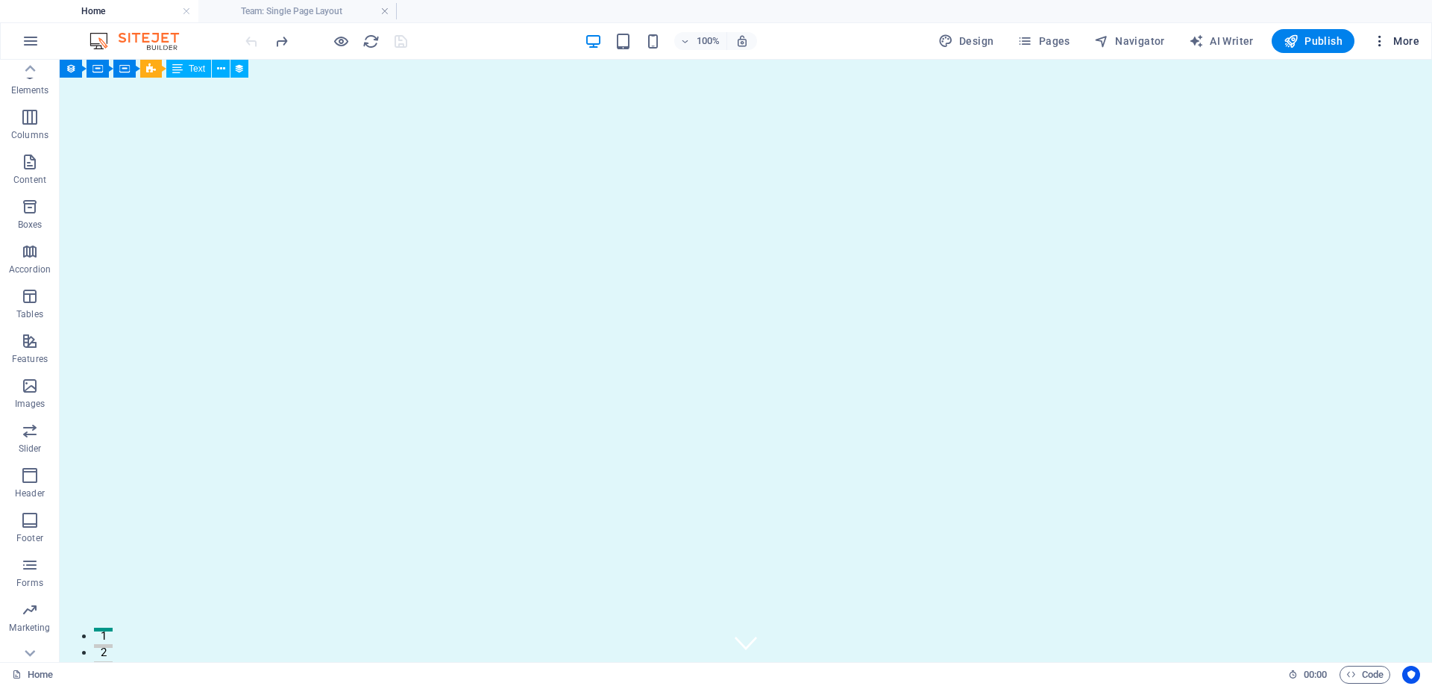
click at [1401, 45] on span "More" at bounding box center [1396, 41] width 47 height 15
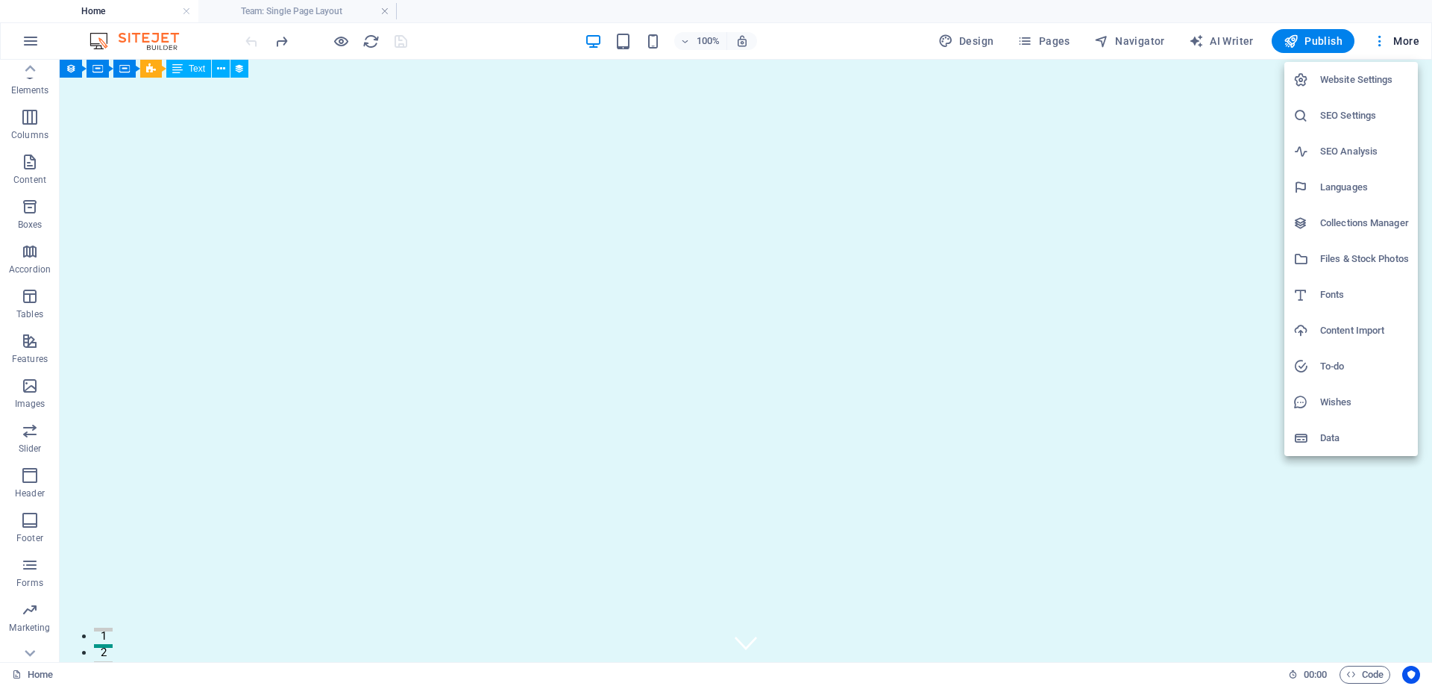
click at [221, 70] on div at bounding box center [716, 343] width 1432 height 686
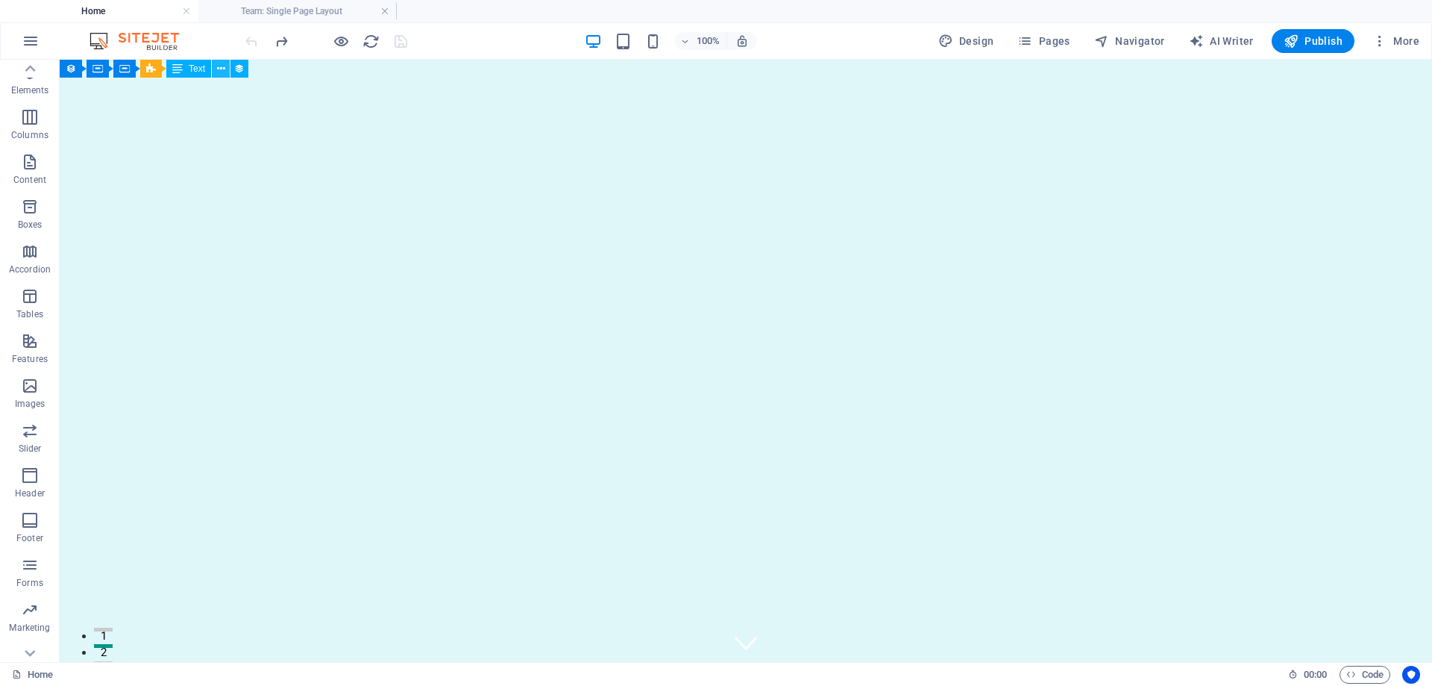
click at [219, 72] on icon at bounding box center [221, 69] width 8 height 16
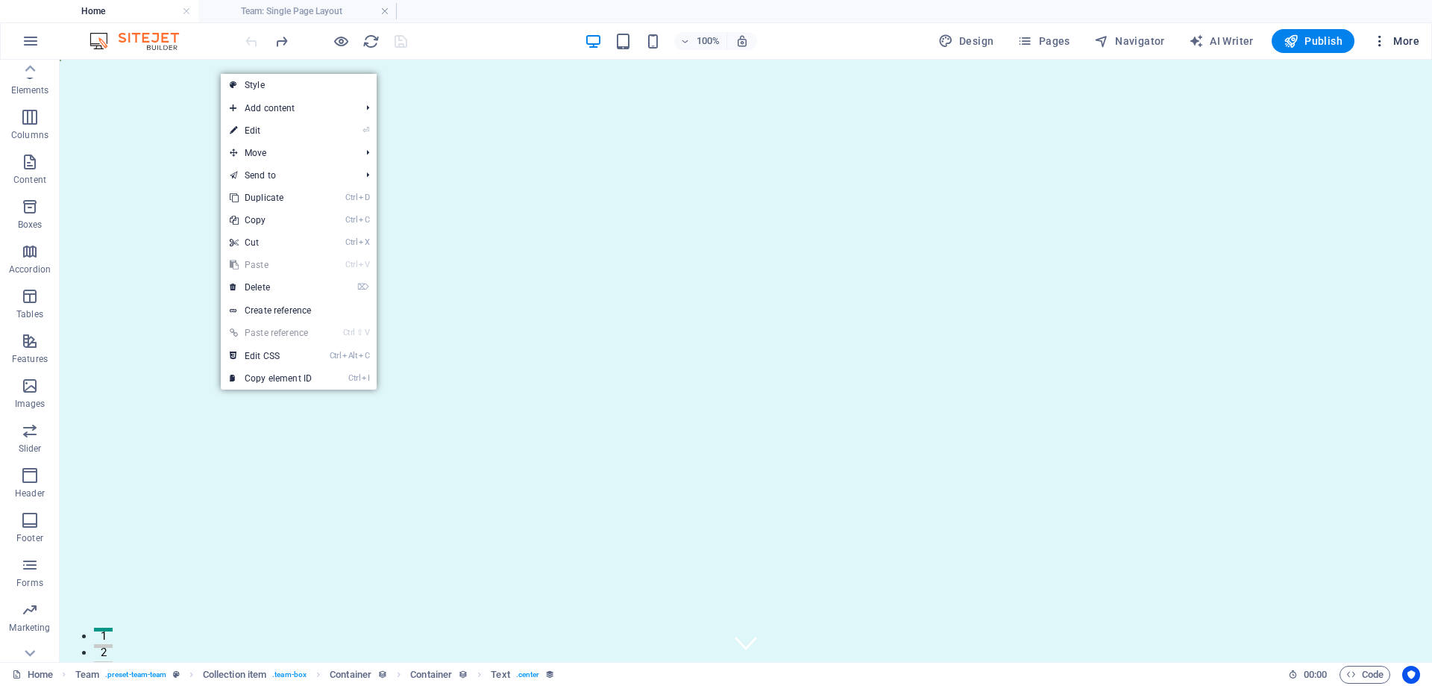
click at [1391, 36] on span "More" at bounding box center [1396, 41] width 47 height 15
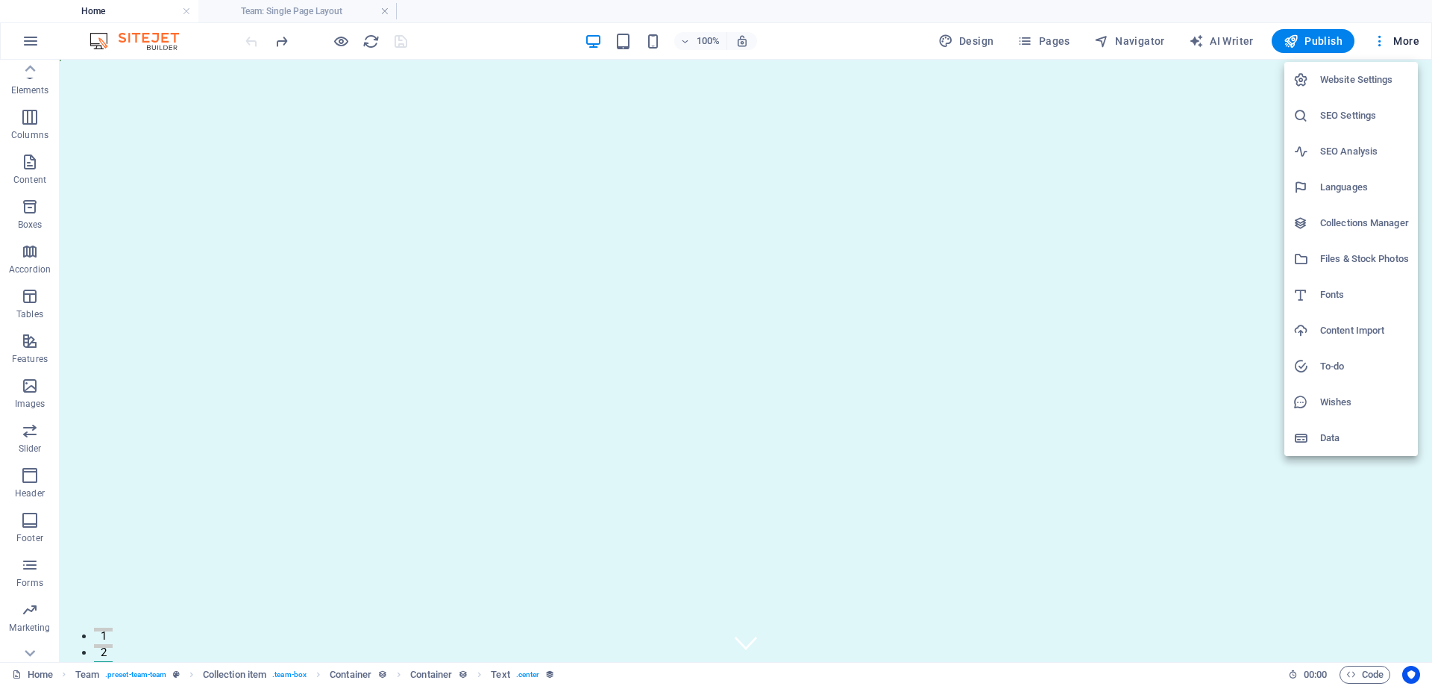
click at [387, 11] on div at bounding box center [716, 343] width 1432 height 686
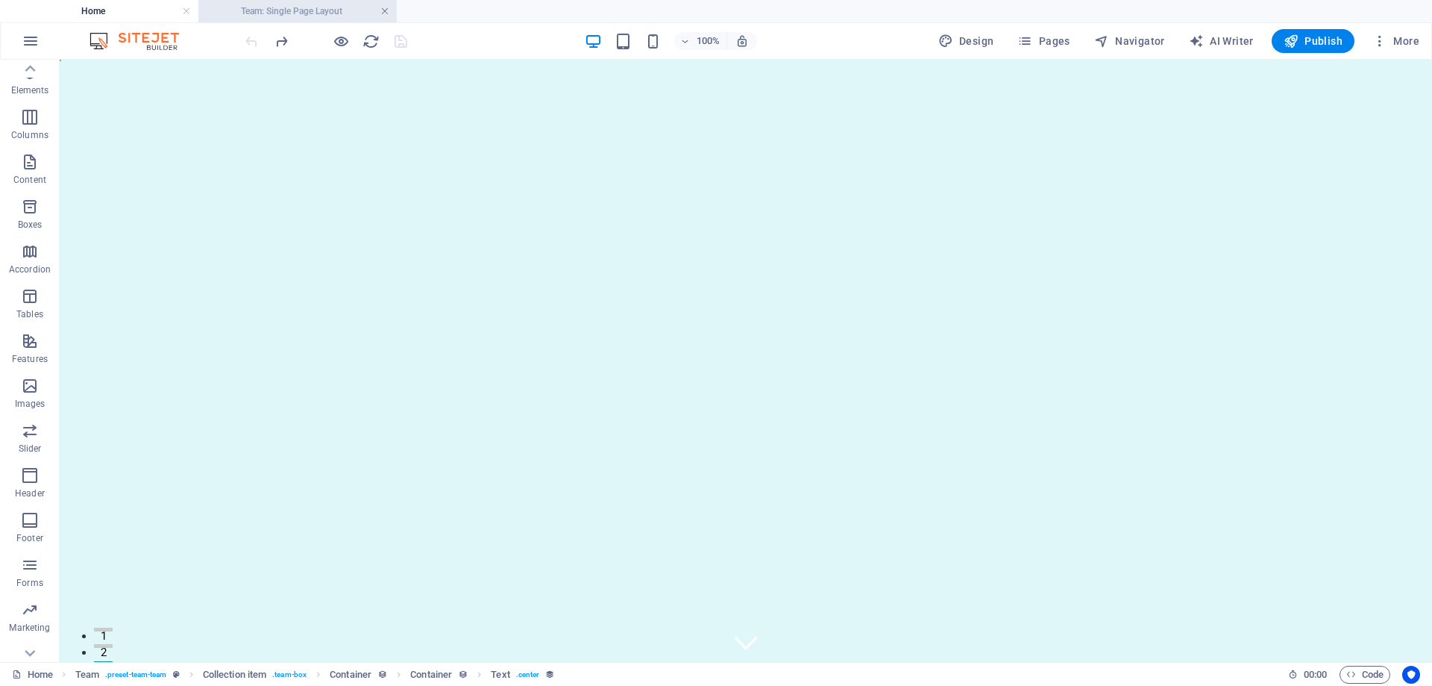
click at [383, 10] on link at bounding box center [384, 11] width 9 height 14
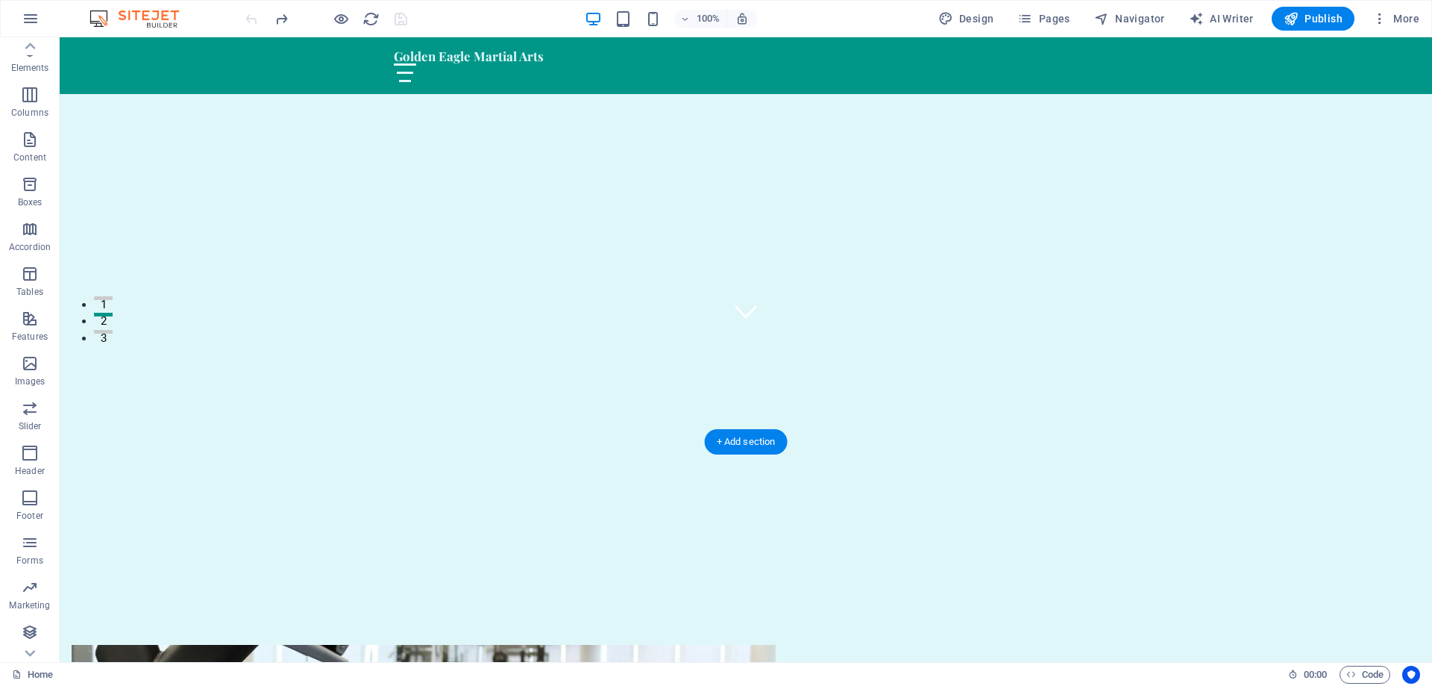
scroll to position [671, 0]
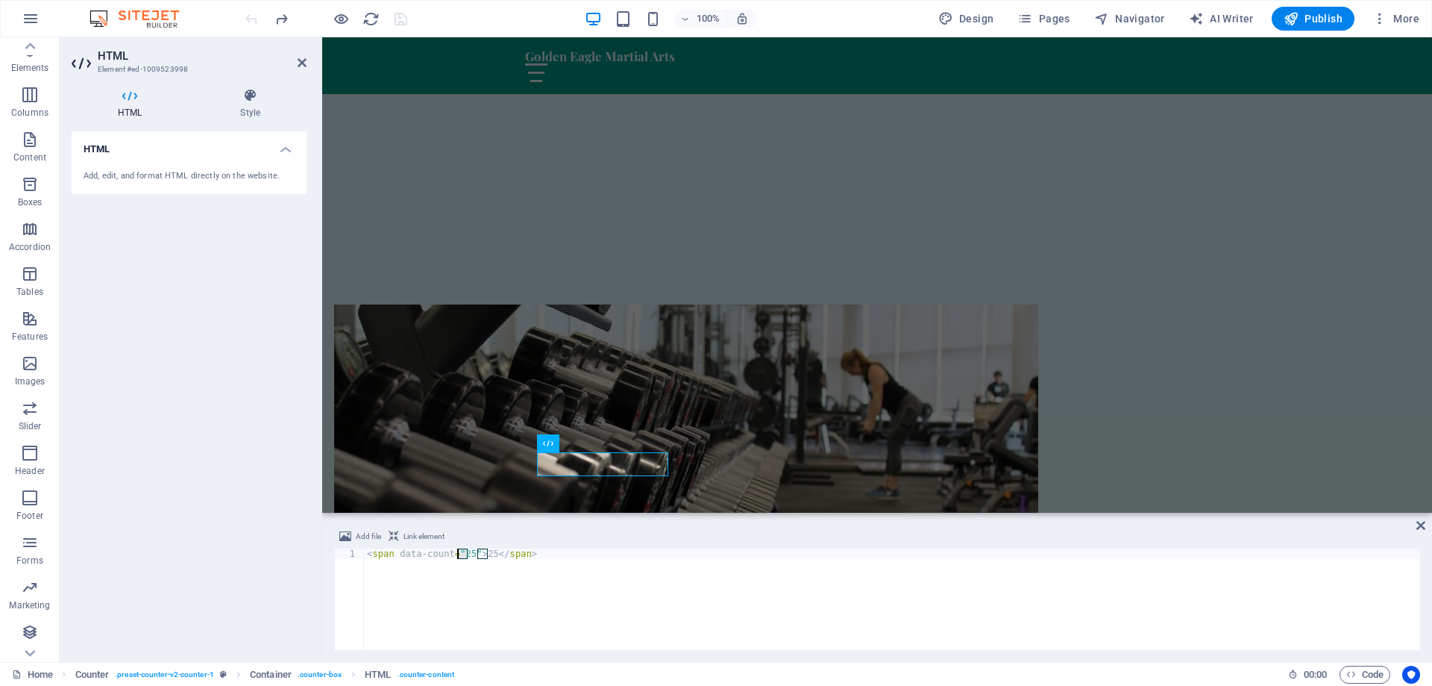
drag, startPoint x: 466, startPoint y: 553, endPoint x: 455, endPoint y: 553, distance: 11.2
click at [455, 553] on div "< span data-count = "25" > 25 </ span >" at bounding box center [892, 609] width 1056 height 122
type textarea "<span data-count="2010">25</span>"
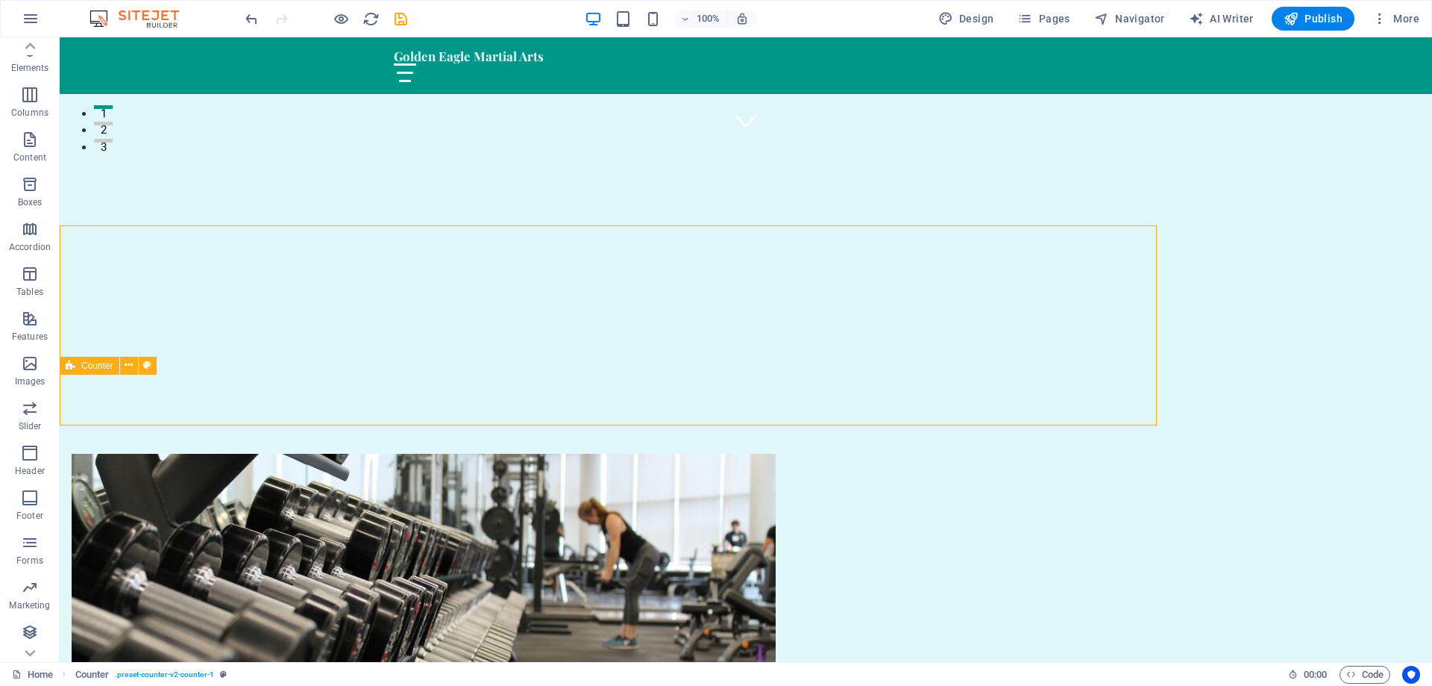
scroll to position [671, 0]
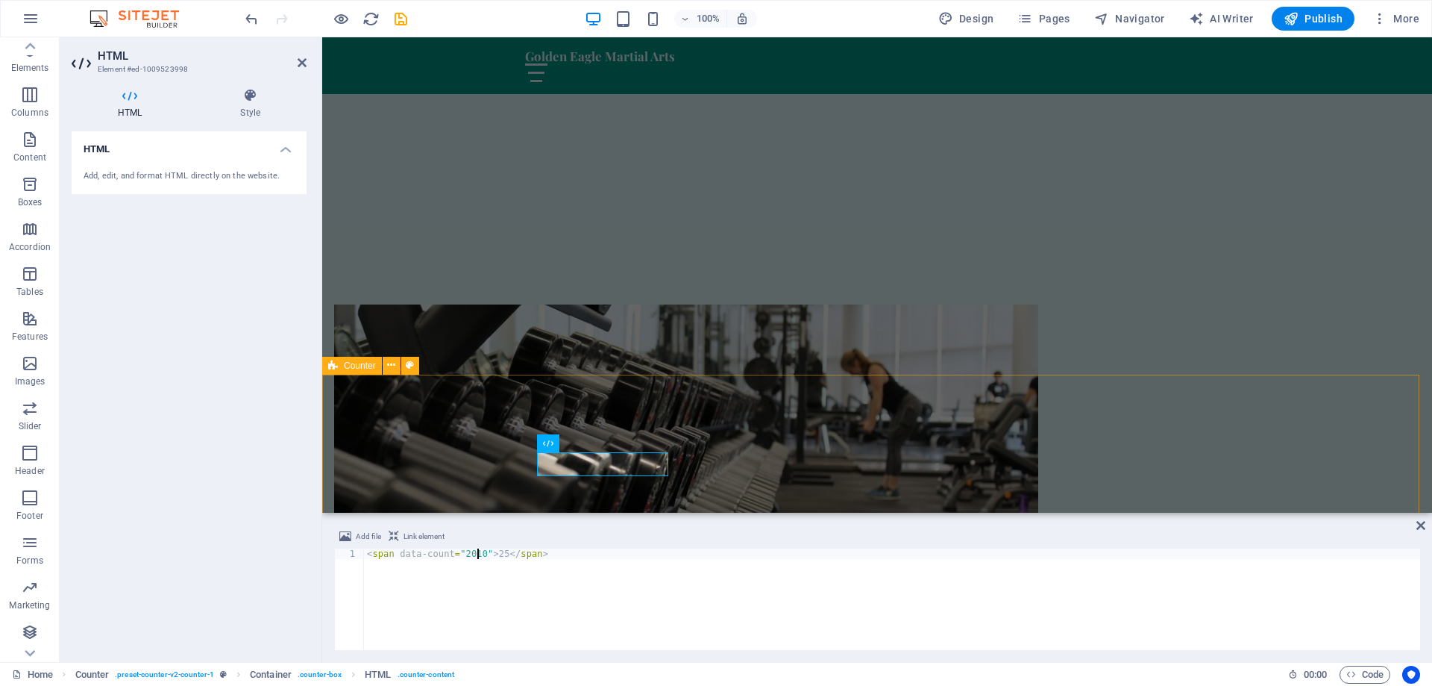
scroll to position [522, 0]
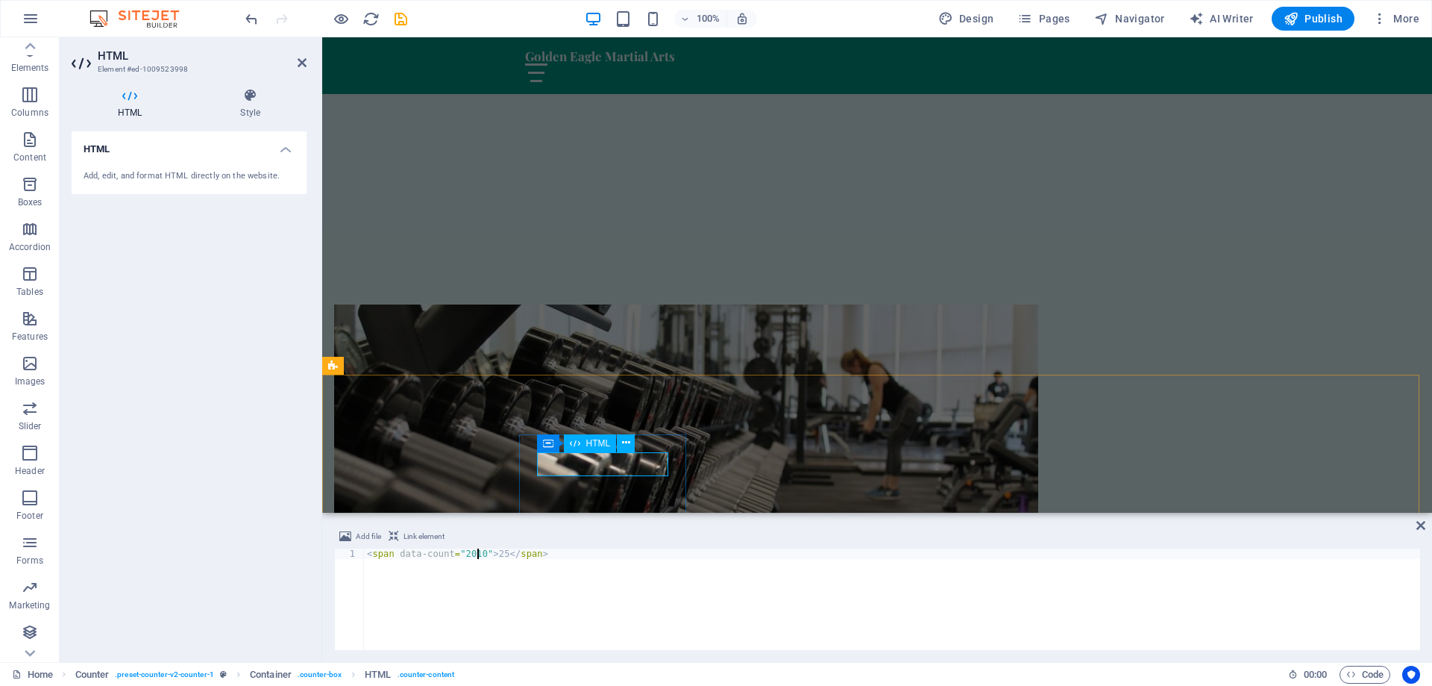
click at [253, 100] on icon at bounding box center [250, 95] width 113 height 15
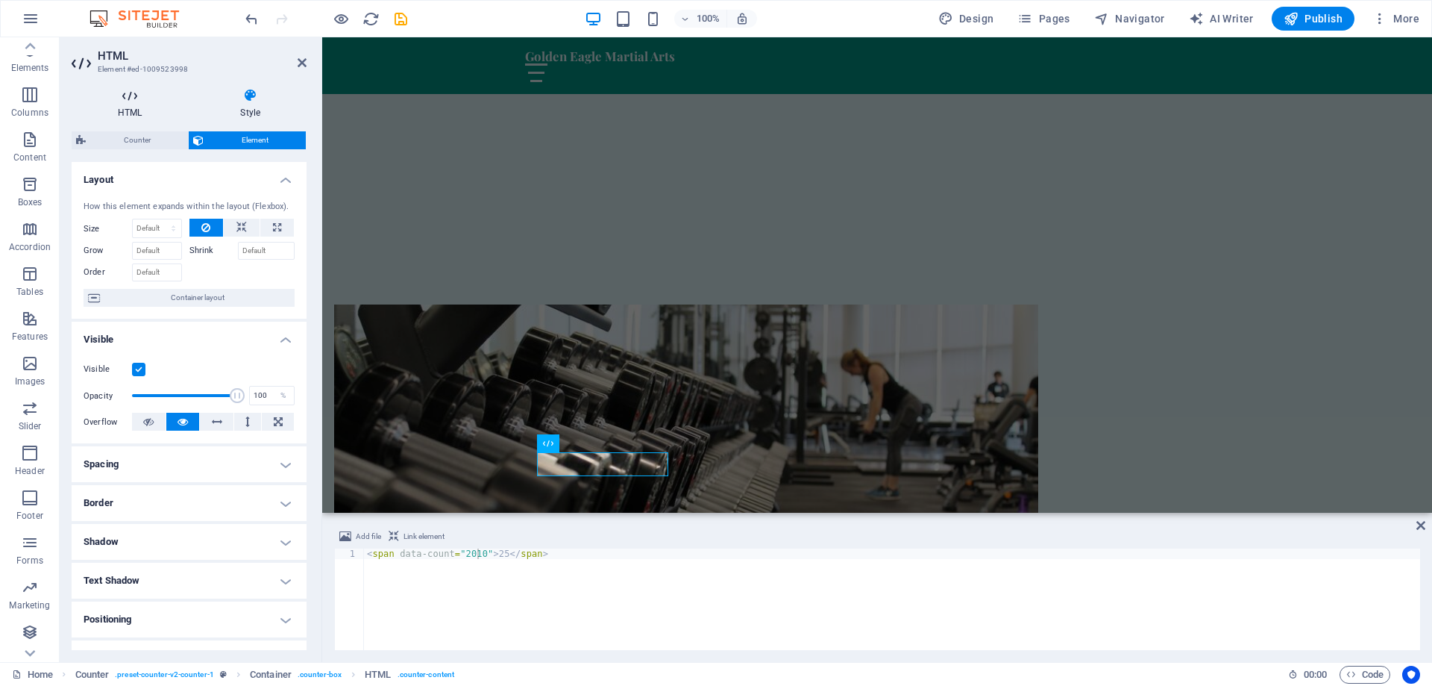
click at [141, 95] on icon at bounding box center [130, 95] width 116 height 15
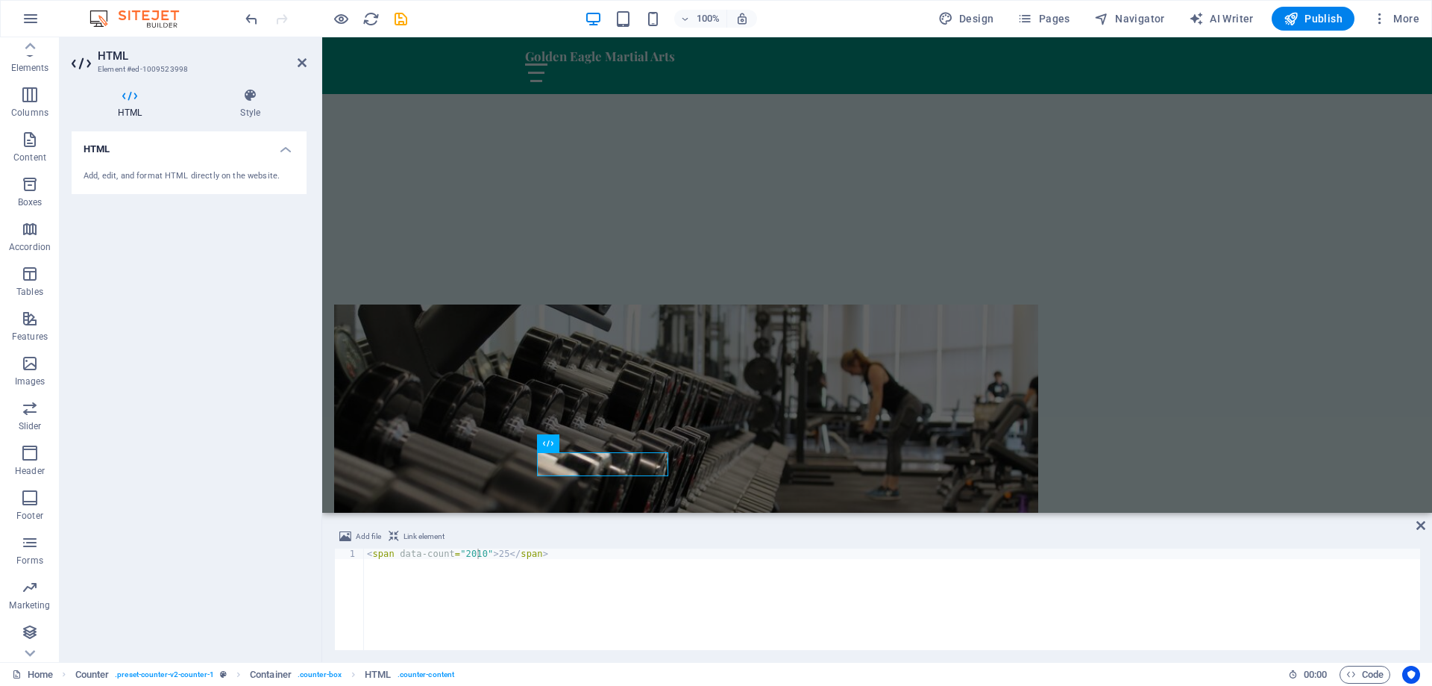
click at [141, 95] on icon at bounding box center [130, 95] width 116 height 15
click at [168, 151] on h4 "HTML" at bounding box center [189, 144] width 235 height 27
click at [187, 157] on h4 "HTML" at bounding box center [189, 149] width 235 height 36
click at [498, 555] on div "< span data-count = "2010" > 25 </ span >" at bounding box center [892, 609] width 1056 height 122
drag, startPoint x: 499, startPoint y: 552, endPoint x: 489, endPoint y: 550, distance: 10.7
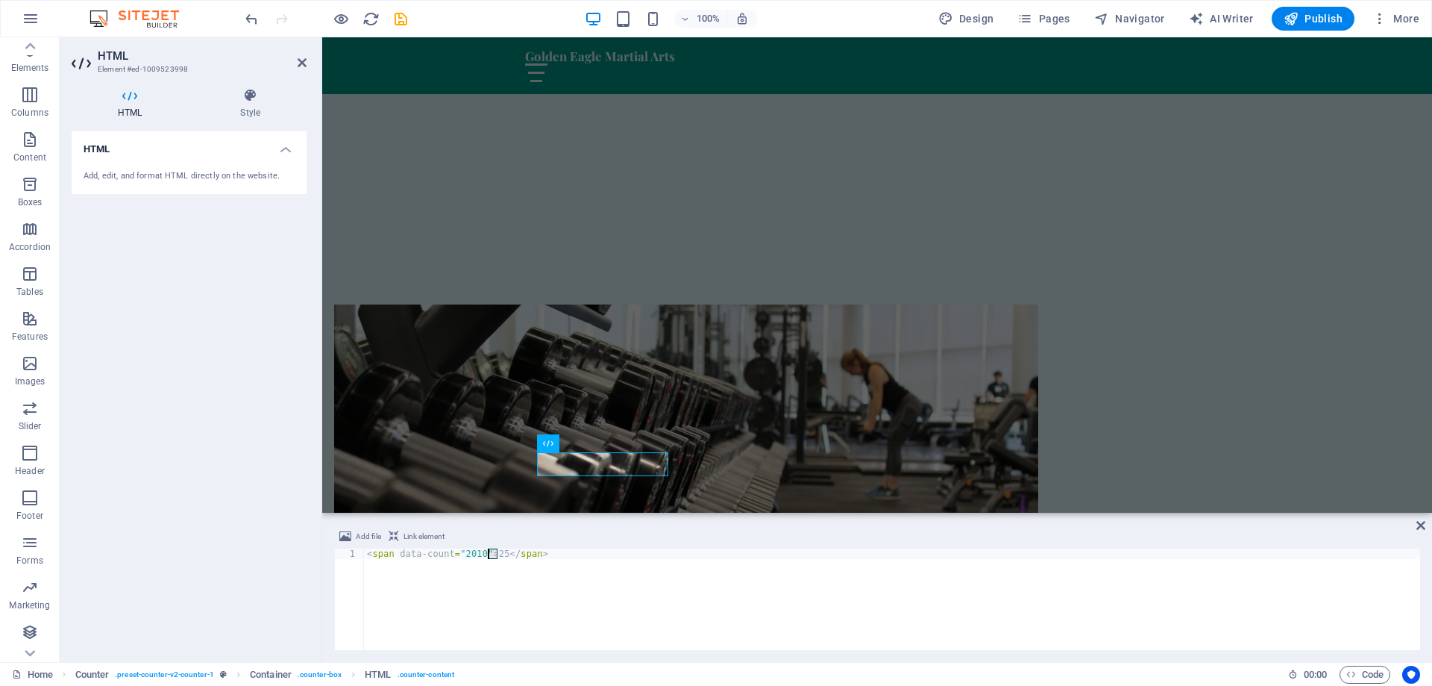
click at [489, 550] on div "< span data-count = "2010" > 25 </ span >" at bounding box center [892, 609] width 1056 height 122
type textarea "</span>"
click at [826, 358] on div "Drop content here or Add elements Paste clipboard About Us Founded in [DATE], G…" at bounding box center [877, 595] width 1110 height 700
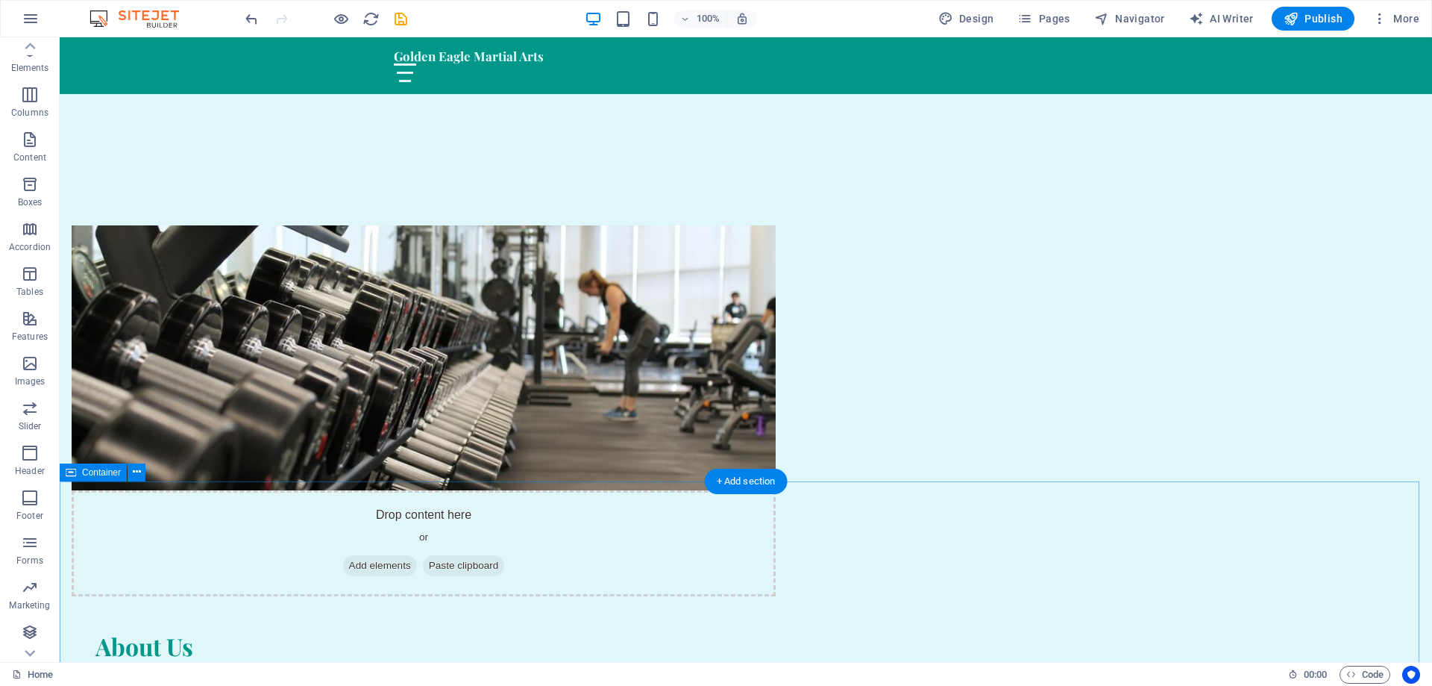
scroll to position [746, 0]
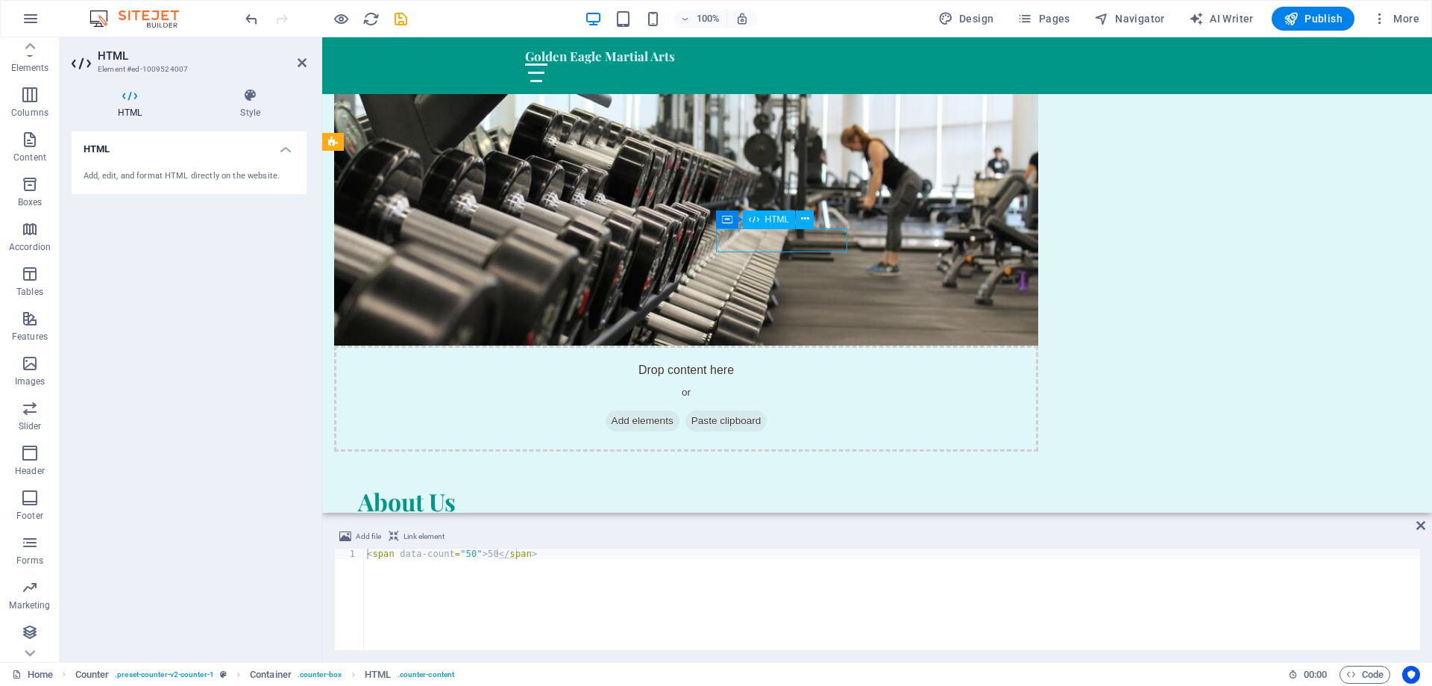
click at [460, 556] on div "< span data-count = "50" > 50 </ span >" at bounding box center [892, 609] width 1056 height 122
type textarea "">50</span>"
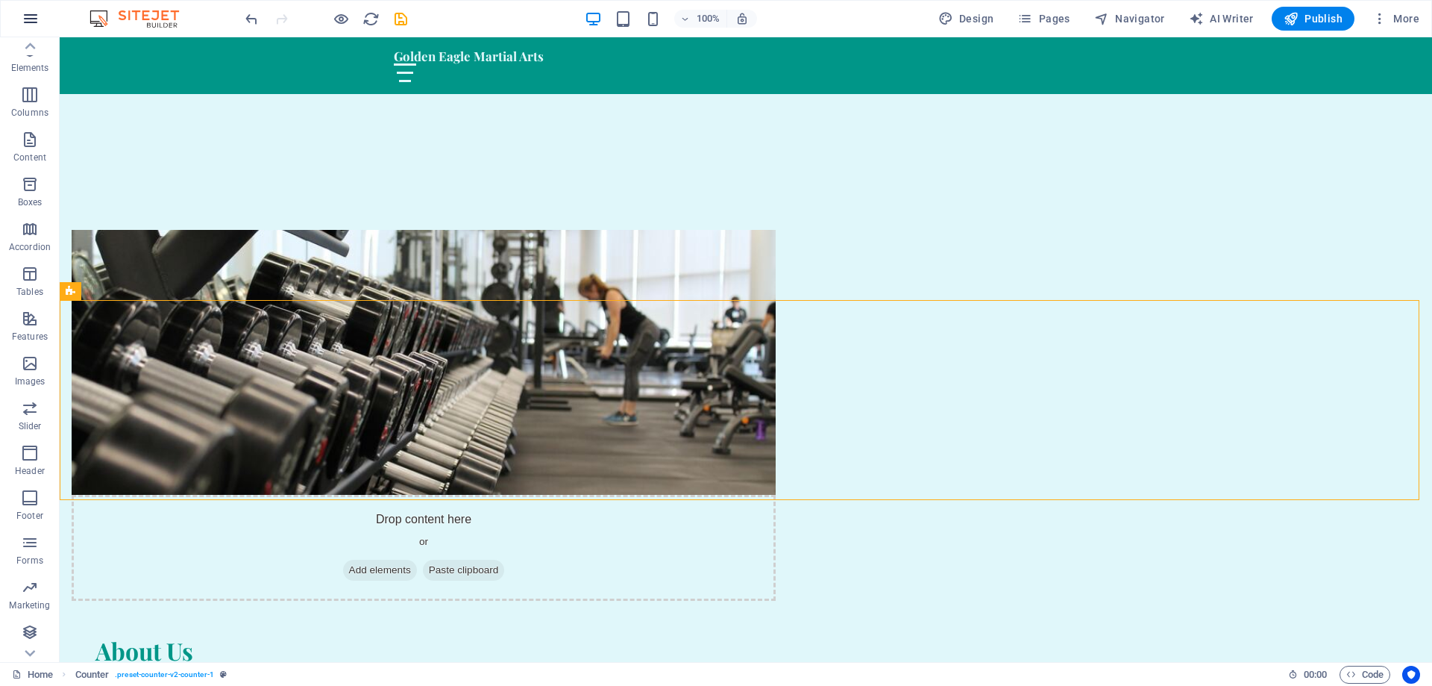
click at [33, 15] on icon "button" at bounding box center [31, 19] width 18 height 18
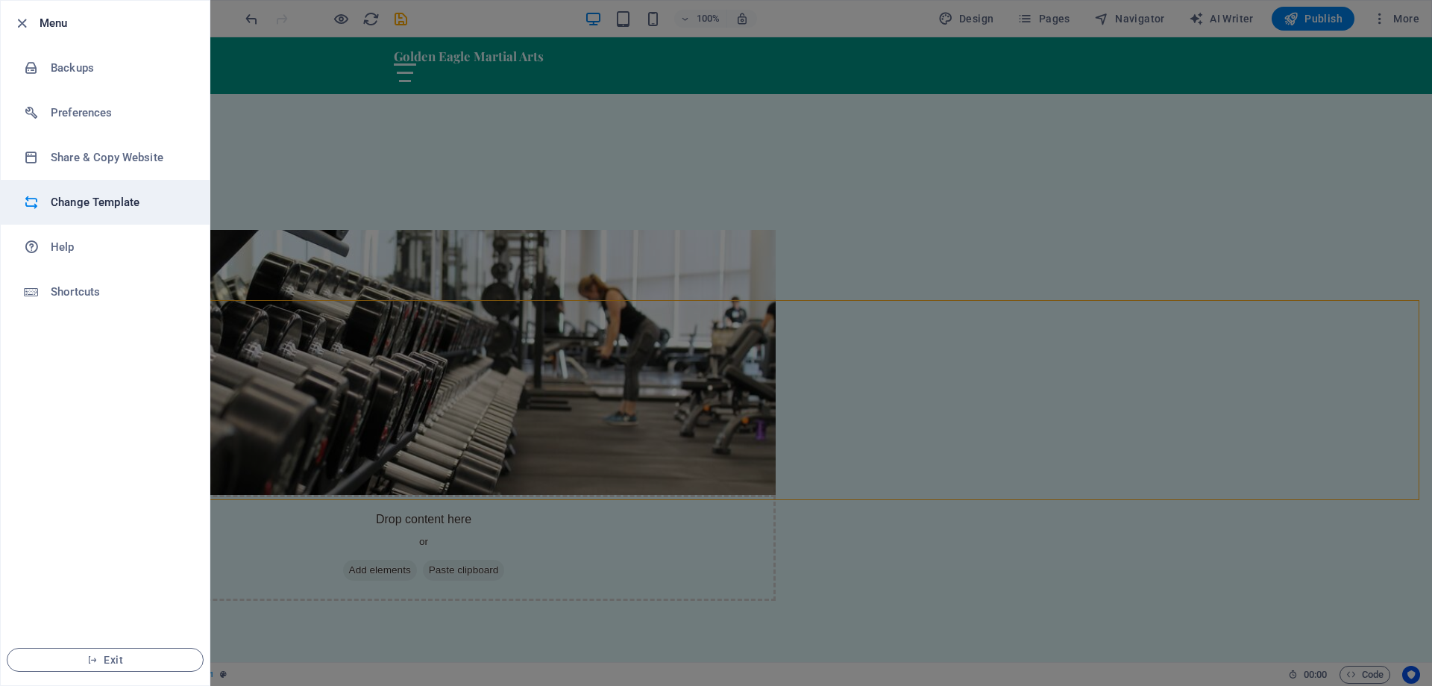
click at [79, 195] on h6 "Change Template" at bounding box center [120, 202] width 138 height 18
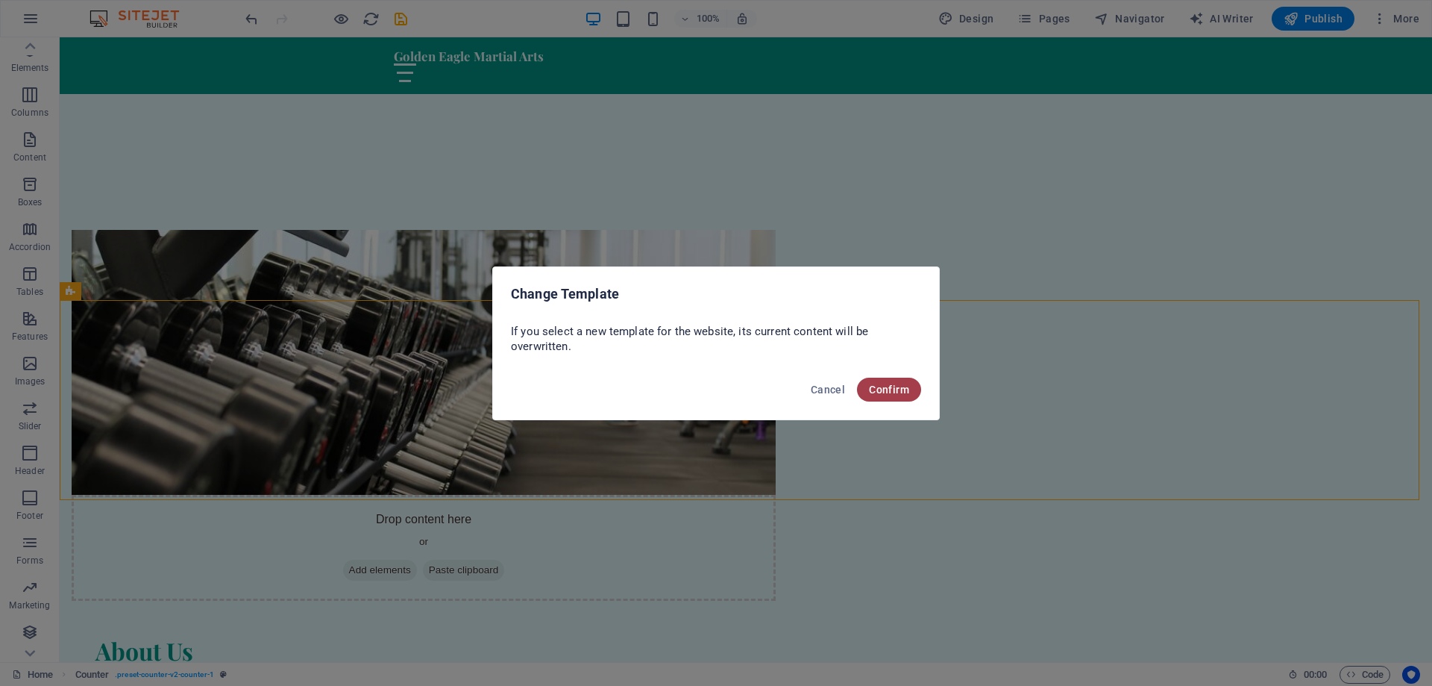
click at [880, 387] on span "Confirm" at bounding box center [889, 389] width 40 height 12
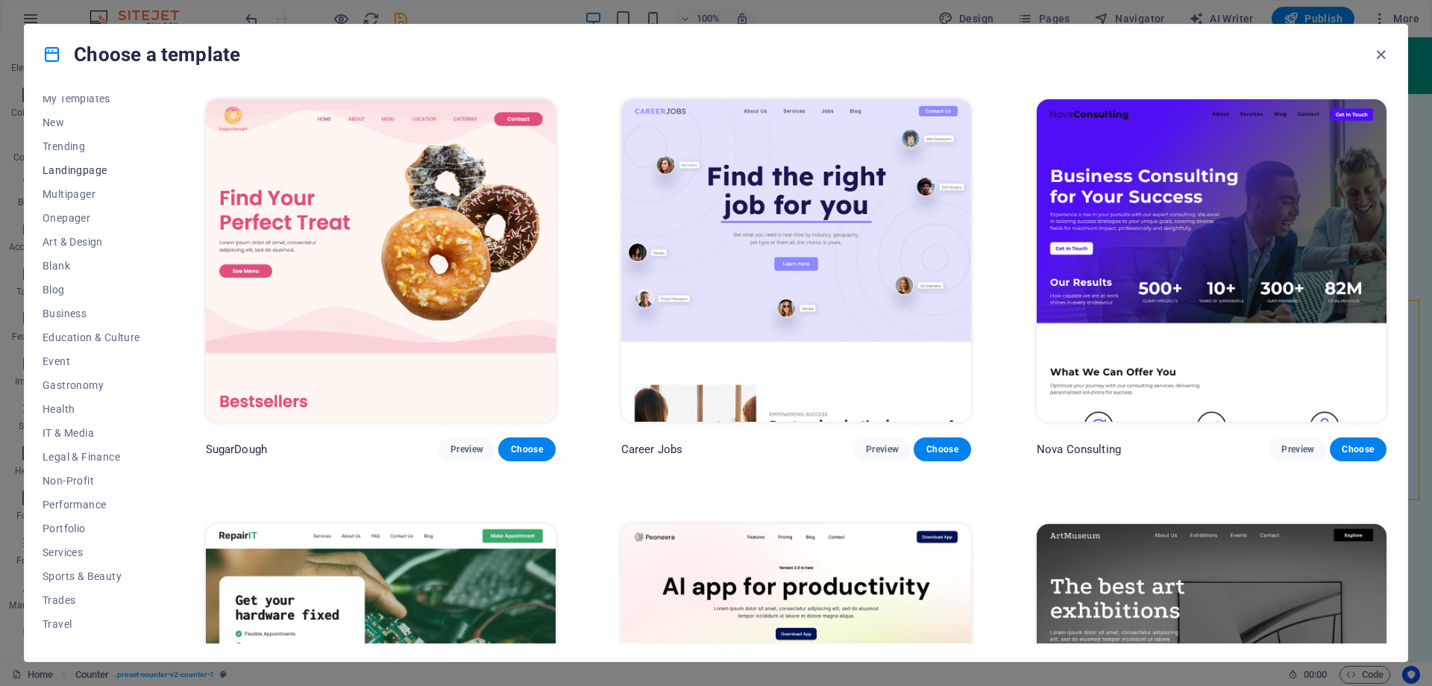
scroll to position [50, 0]
click at [75, 558] on span "Sports & Beauty" at bounding box center [92, 560] width 98 height 12
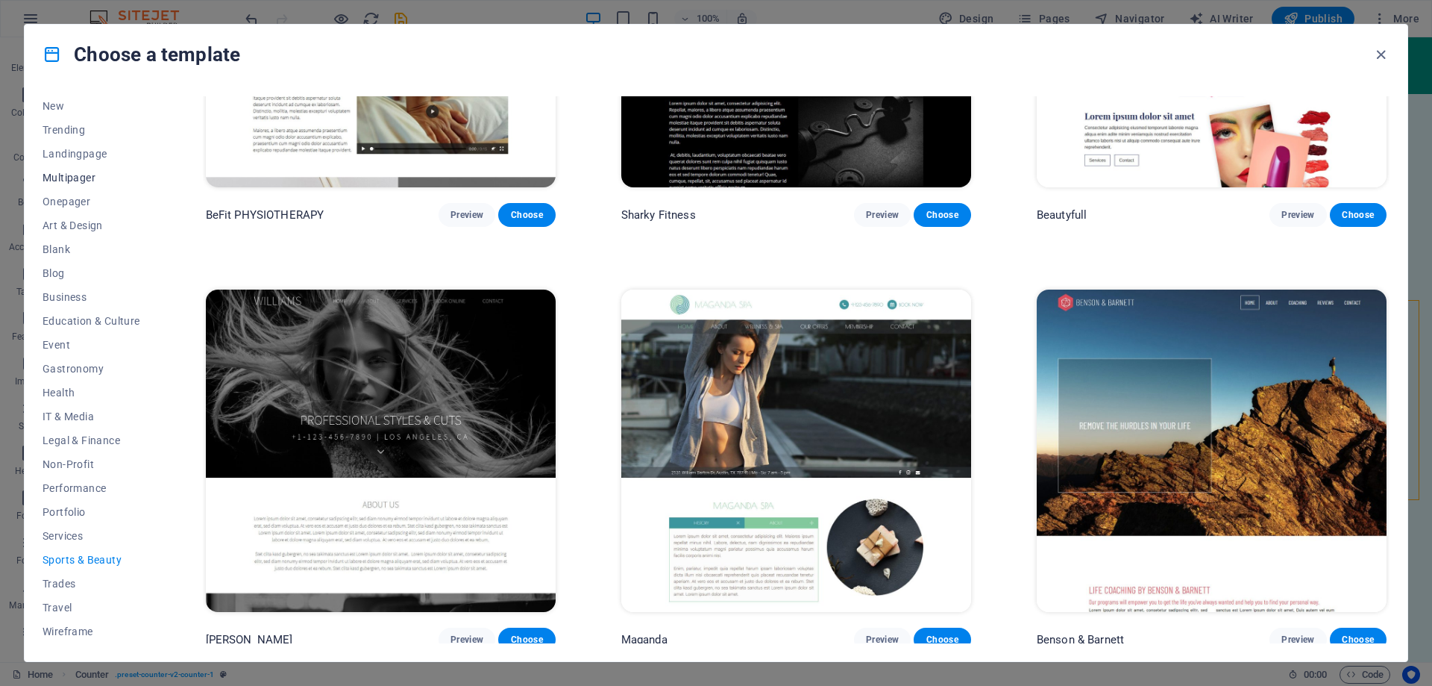
scroll to position [0, 0]
click at [74, 179] on span "Trending" at bounding box center [92, 180] width 98 height 12
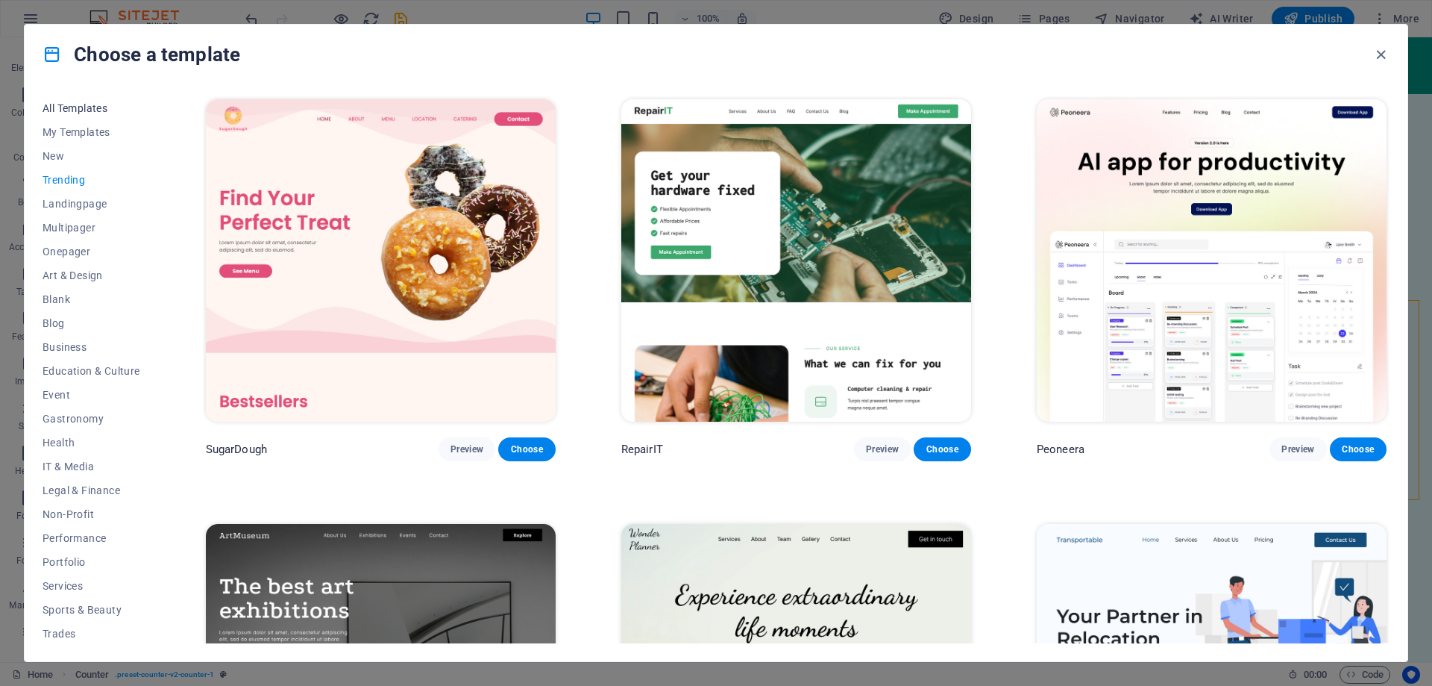
click at [69, 110] on span "All Templates" at bounding box center [92, 108] width 98 height 12
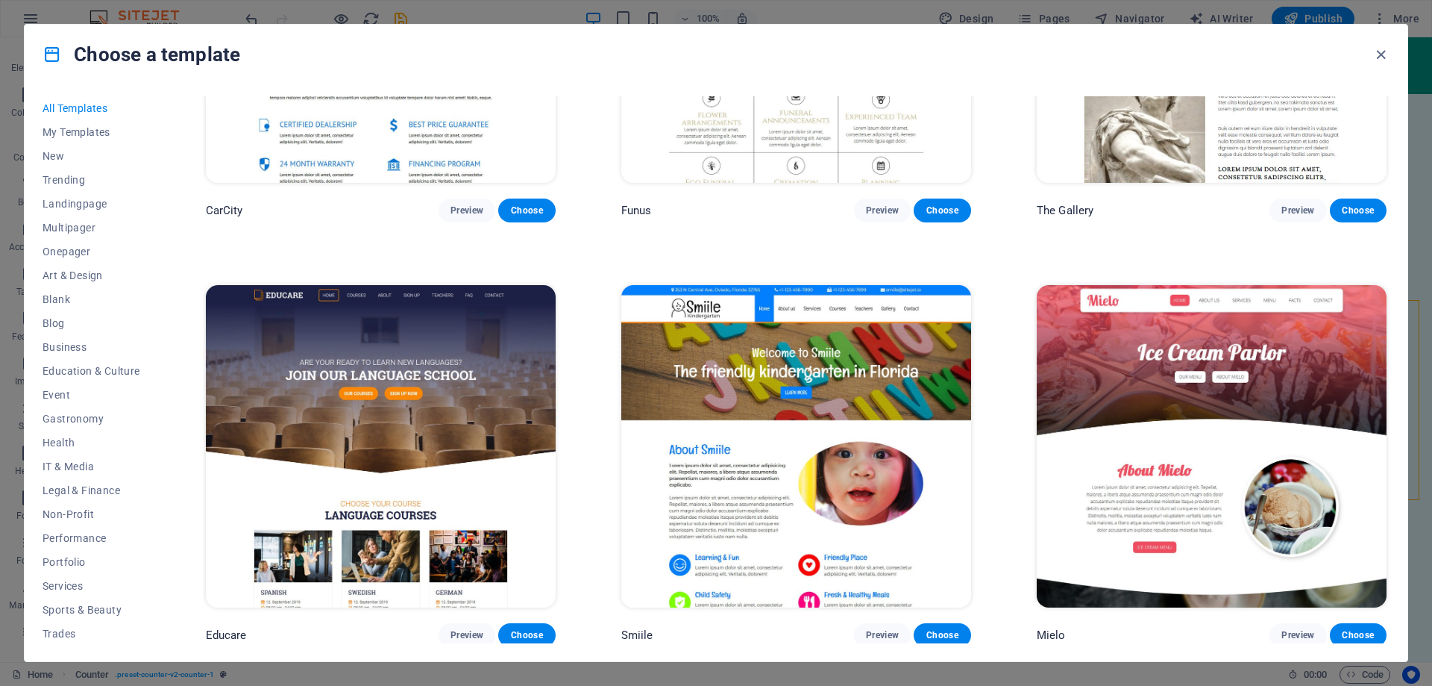
scroll to position [12980, 0]
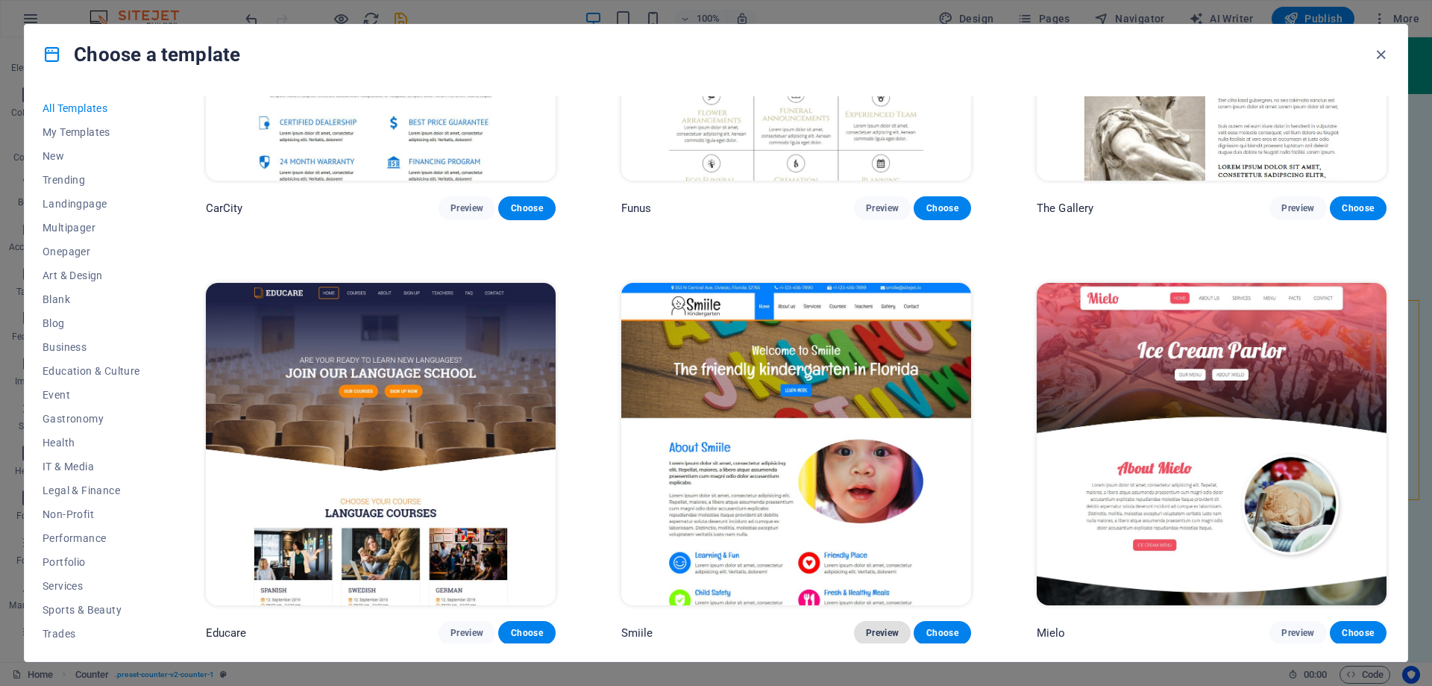
click at [885, 627] on span "Preview" at bounding box center [882, 633] width 33 height 12
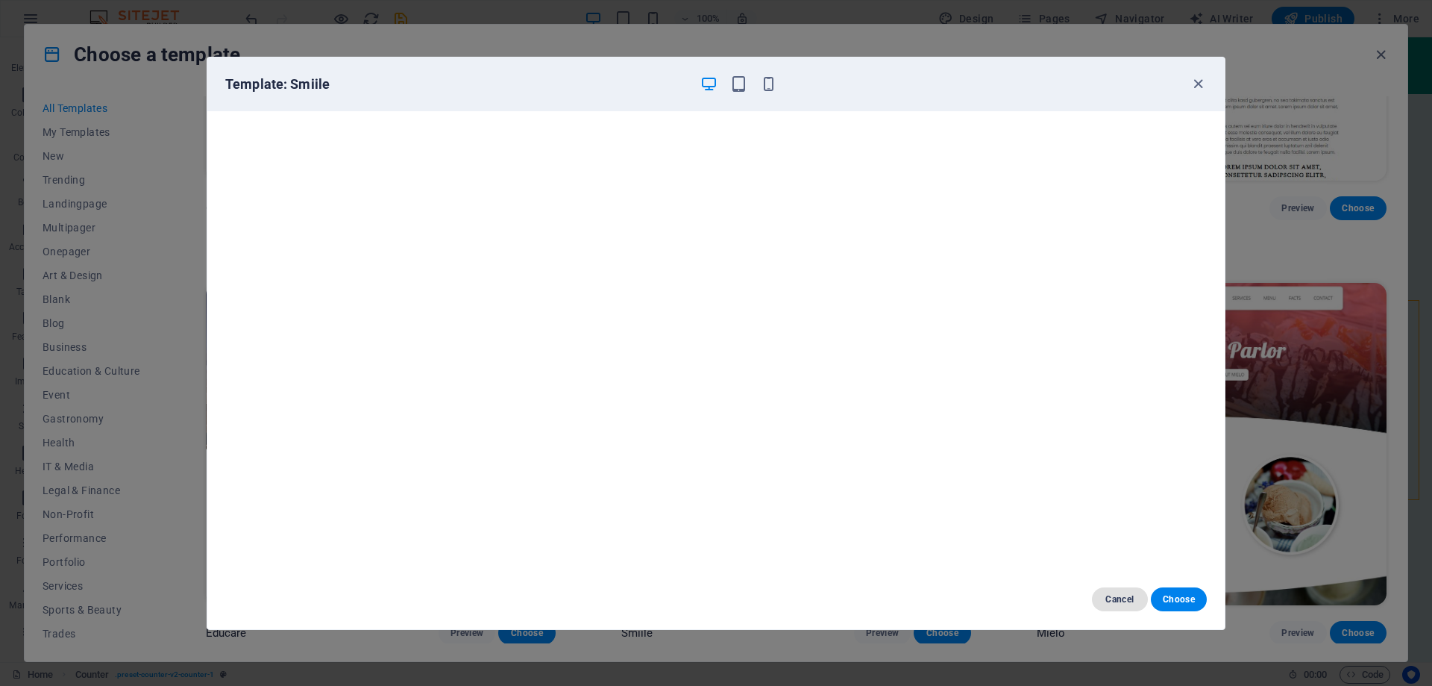
click at [1117, 598] on span "Cancel" at bounding box center [1120, 599] width 32 height 12
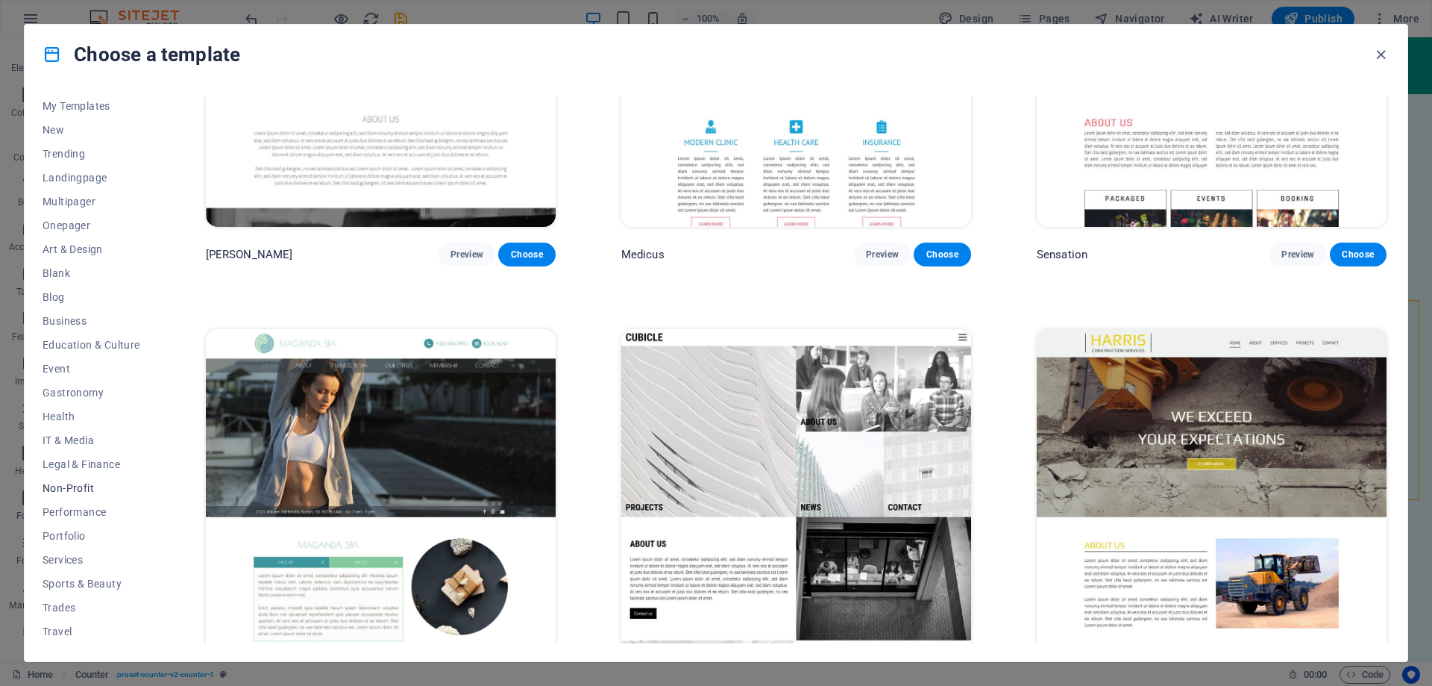
scroll to position [50, 0]
click at [72, 465] on span "Non-Profit" at bounding box center [92, 464] width 98 height 12
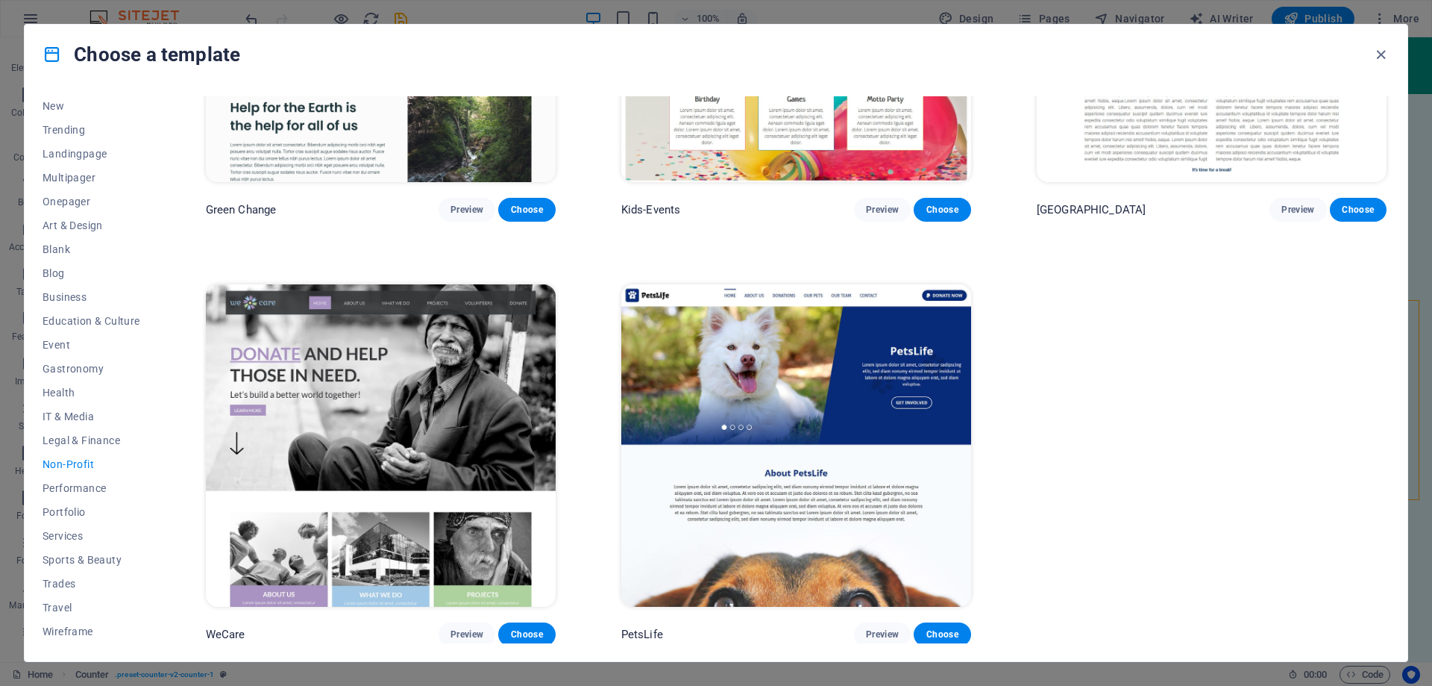
scroll to position [0, 0]
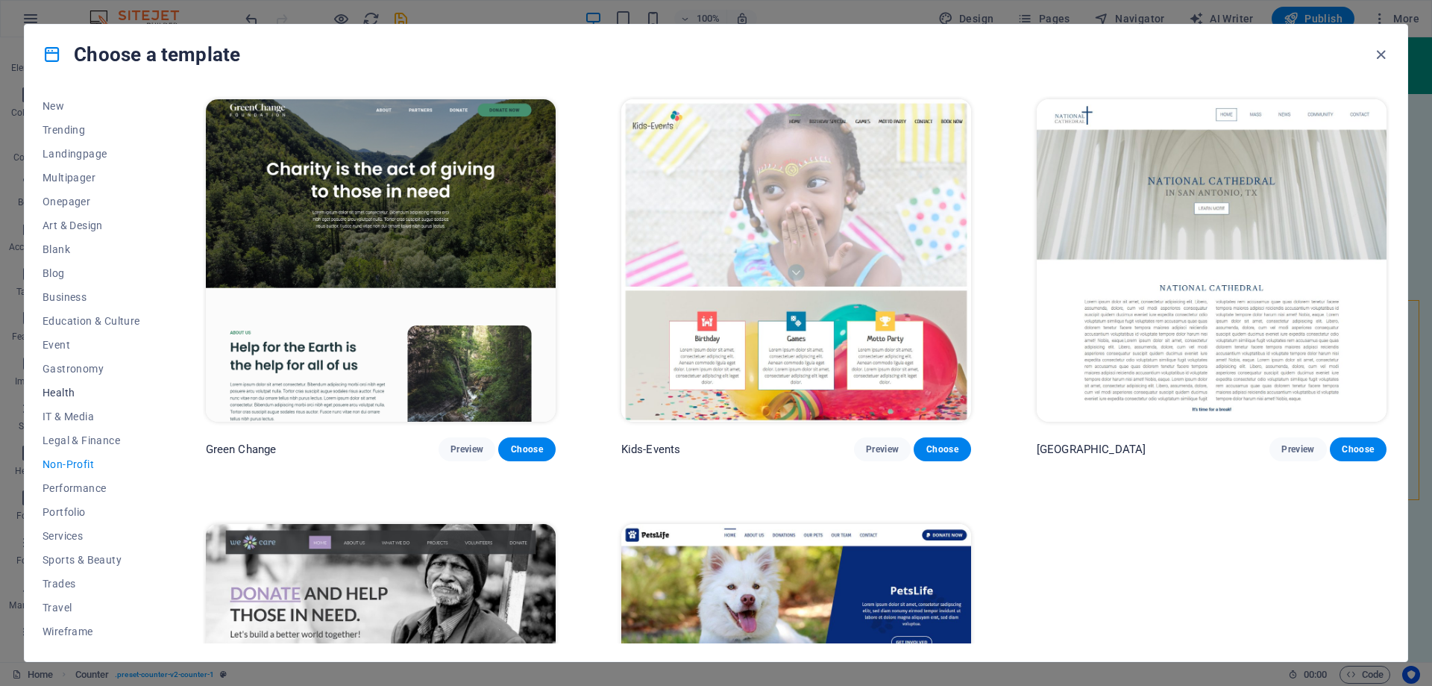
click at [67, 393] on span "Health" at bounding box center [92, 392] width 98 height 12
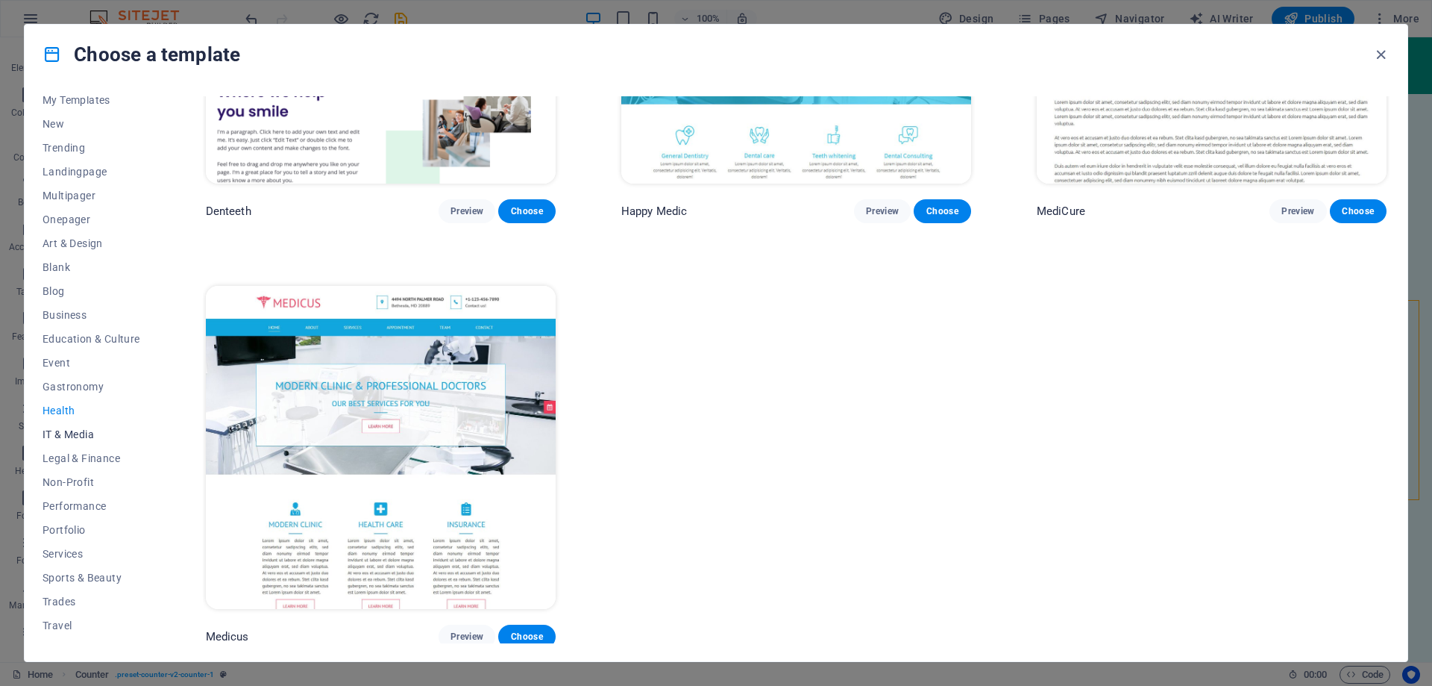
scroll to position [50, 0]
click at [69, 556] on span "Sports & Beauty" at bounding box center [92, 560] width 98 height 12
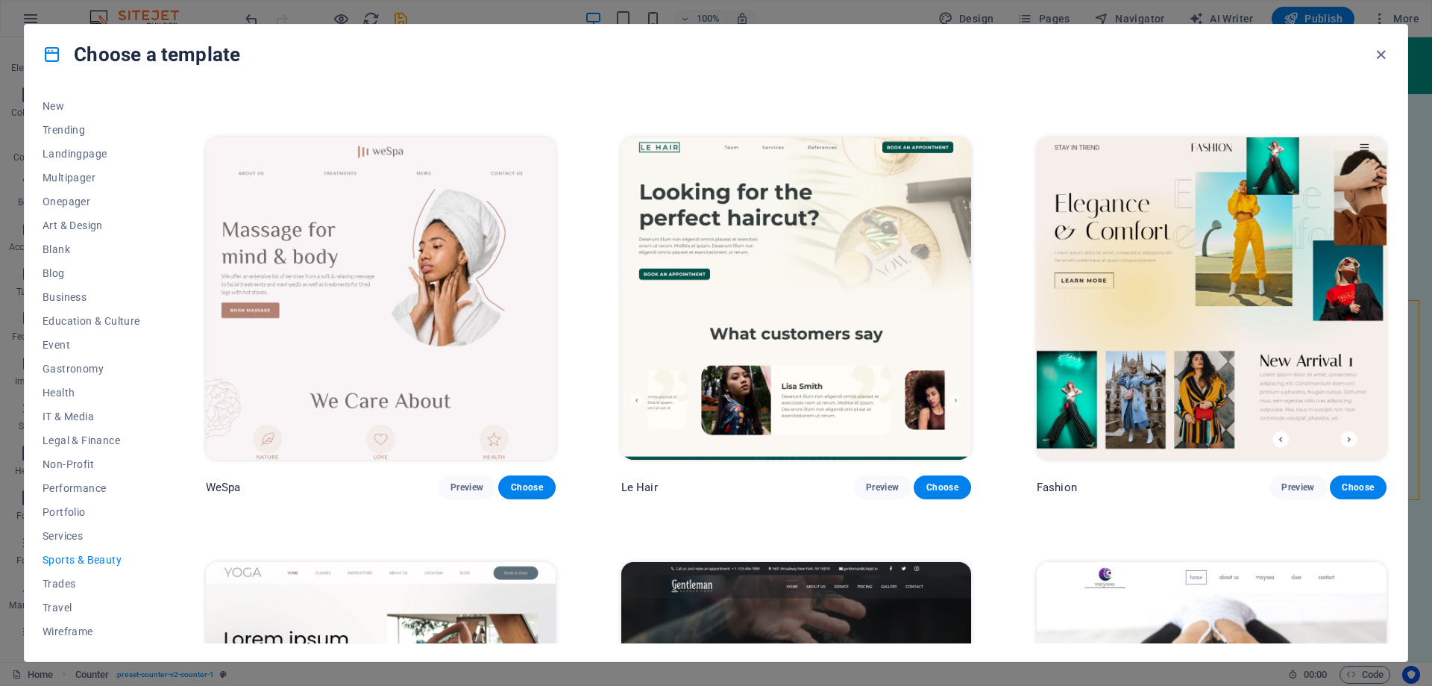
scroll to position [298, 0]
